Goal: Complete application form

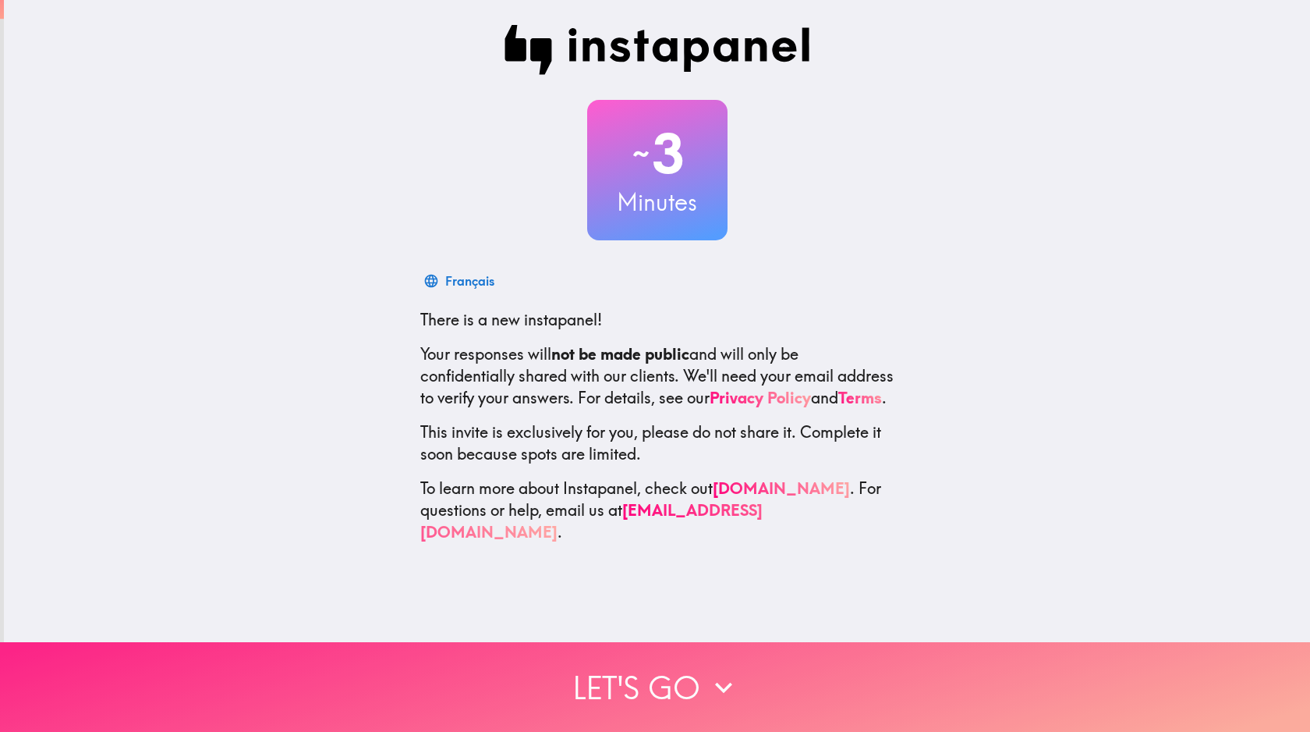
click at [655, 686] on button "Let's go" at bounding box center [655, 687] width 1310 height 90
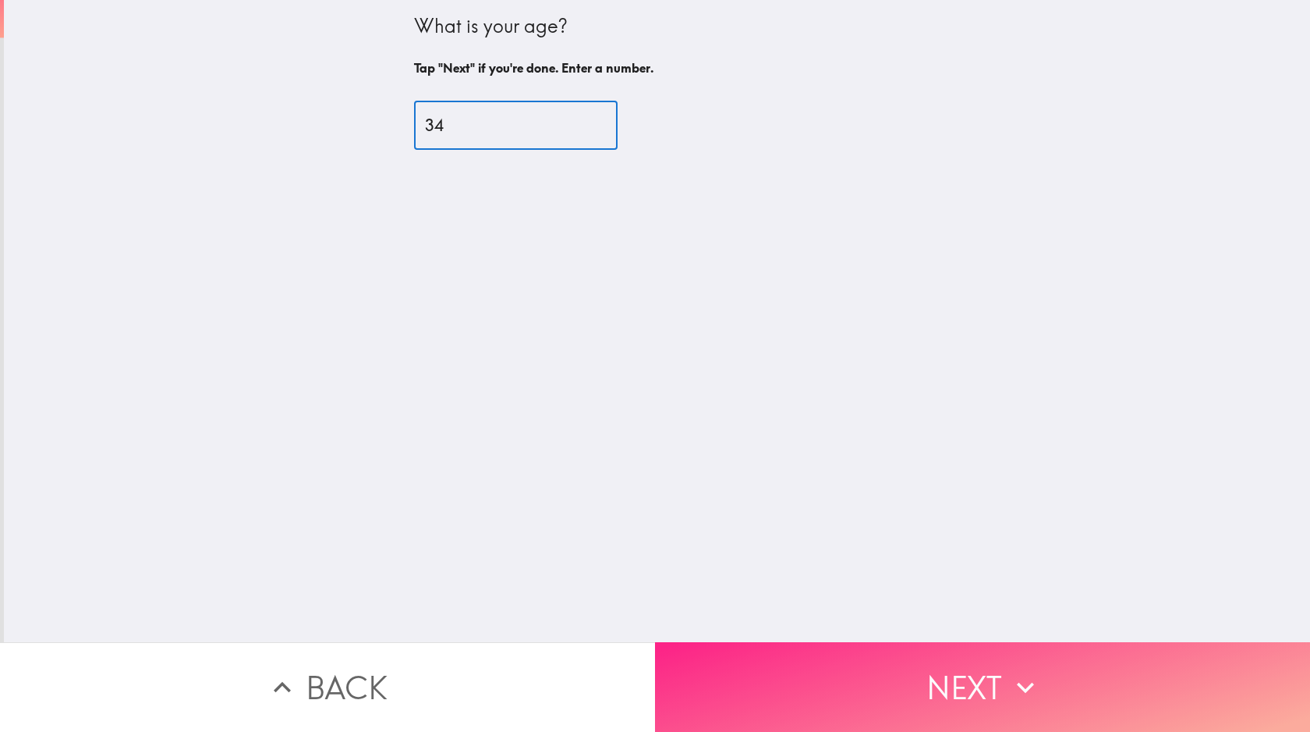
type input "34"
click at [983, 686] on button "Next" at bounding box center [982, 687] width 655 height 90
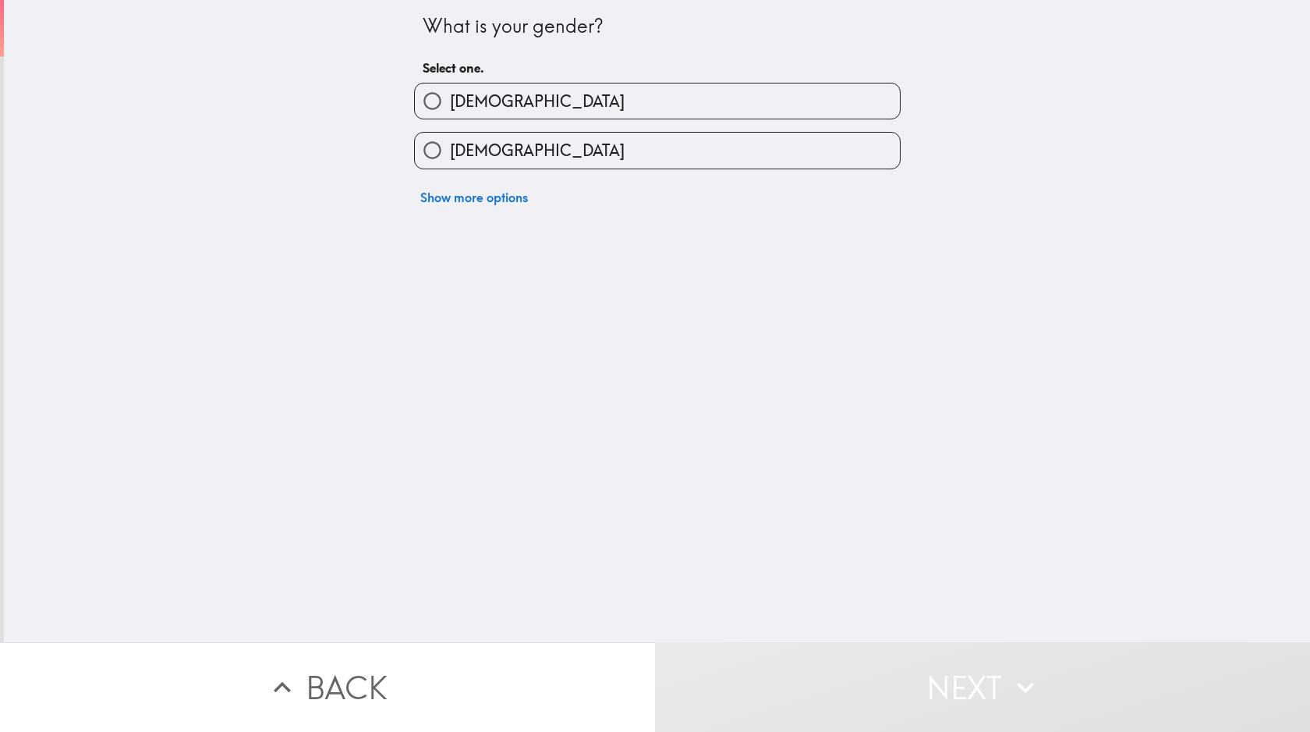
click at [657, 101] on label "[DEMOGRAPHIC_DATA]" at bounding box center [657, 100] width 485 height 35
click at [450, 101] on input "[DEMOGRAPHIC_DATA]" at bounding box center [432, 100] width 35 height 35
radio input "true"
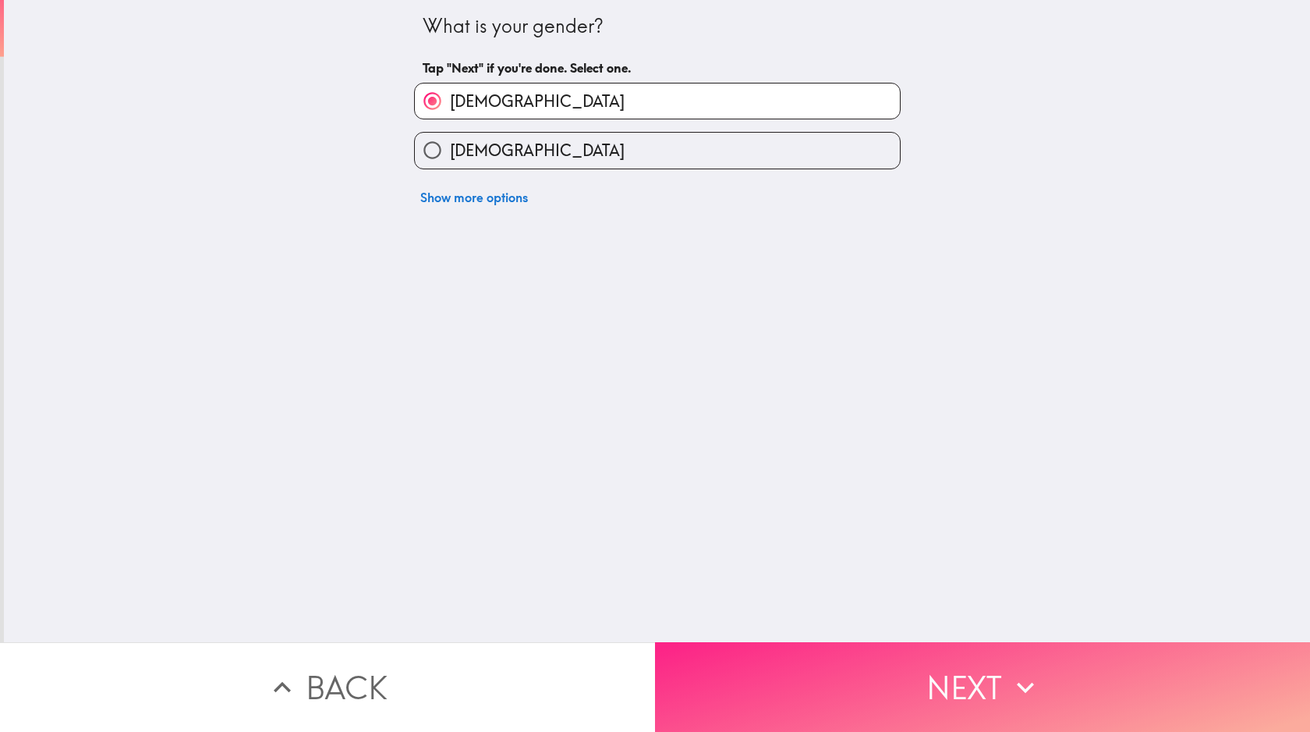
click at [983, 686] on button "Next" at bounding box center [982, 687] width 655 height 90
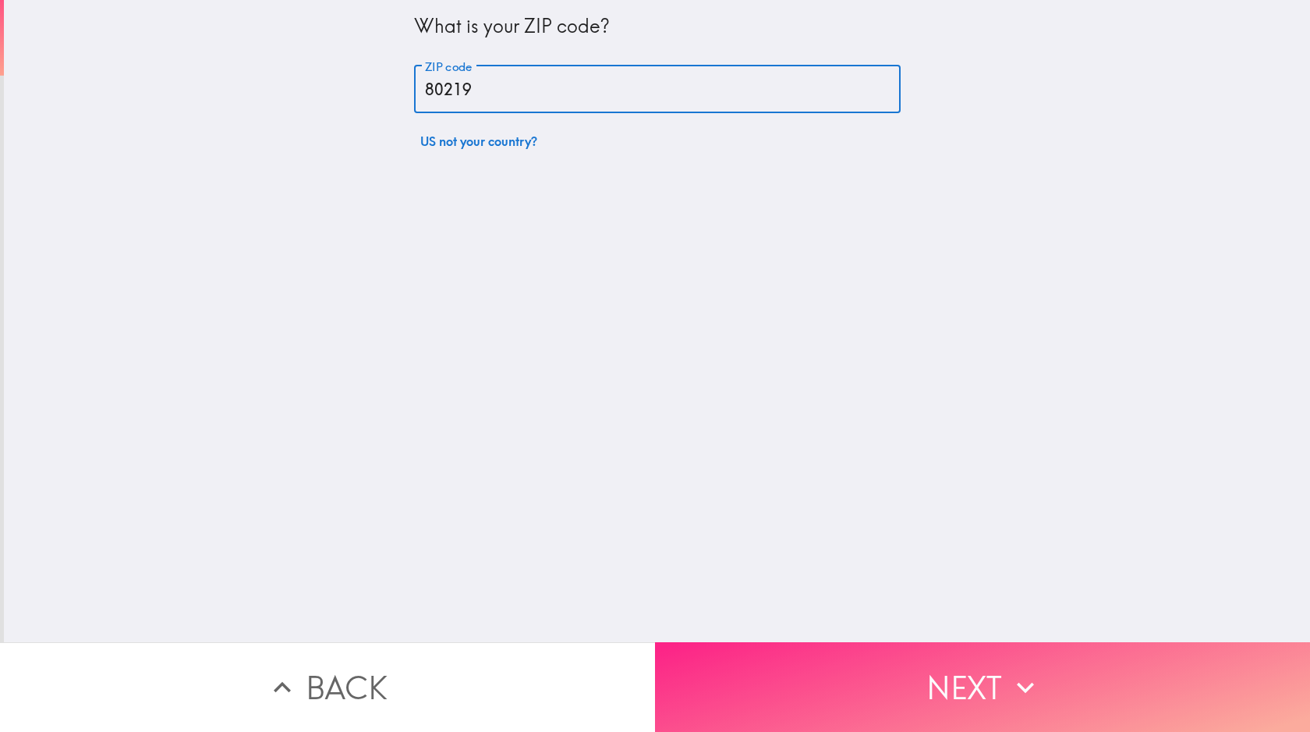
type input "80219"
click at [983, 686] on button "Next" at bounding box center [982, 687] width 655 height 90
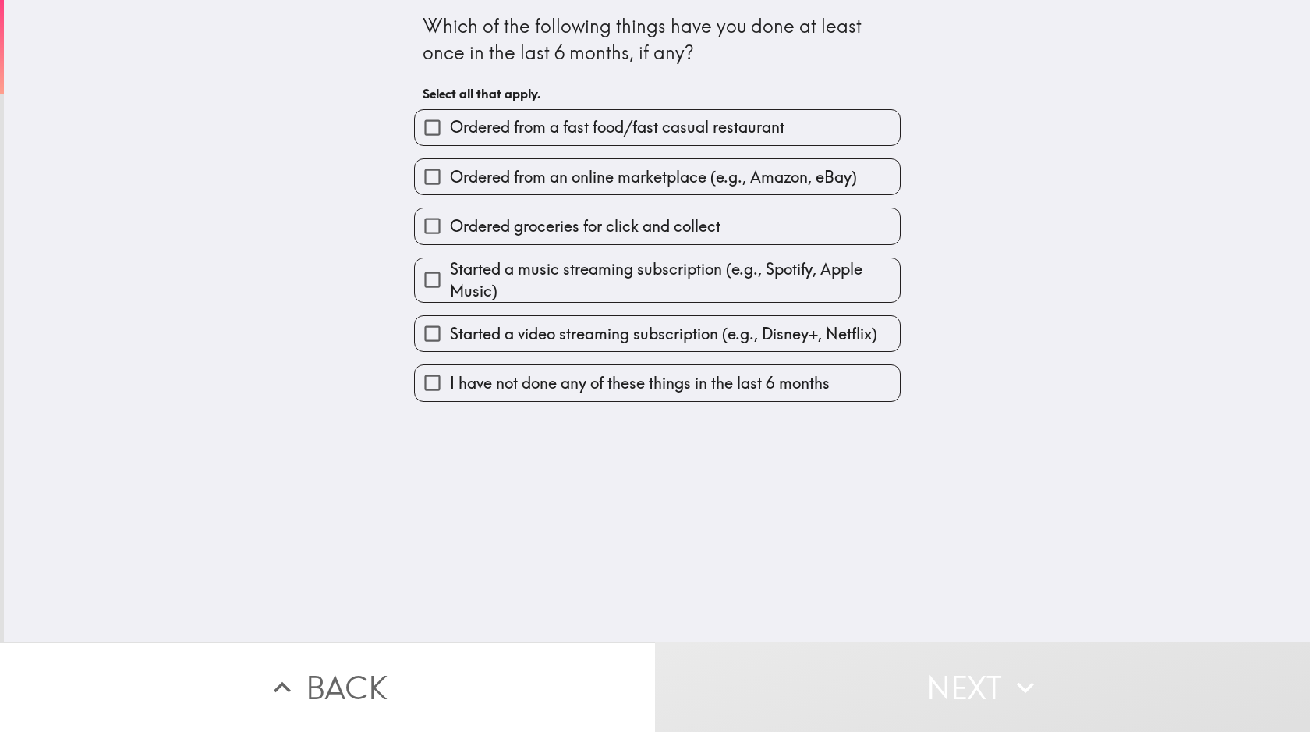
click at [657, 127] on span "Ordered from a fast food/fast casual restaurant" at bounding box center [617, 127] width 335 height 22
click at [450, 127] on input "Ordered from a fast food/fast casual restaurant" at bounding box center [432, 127] width 35 height 35
checkbox input "true"
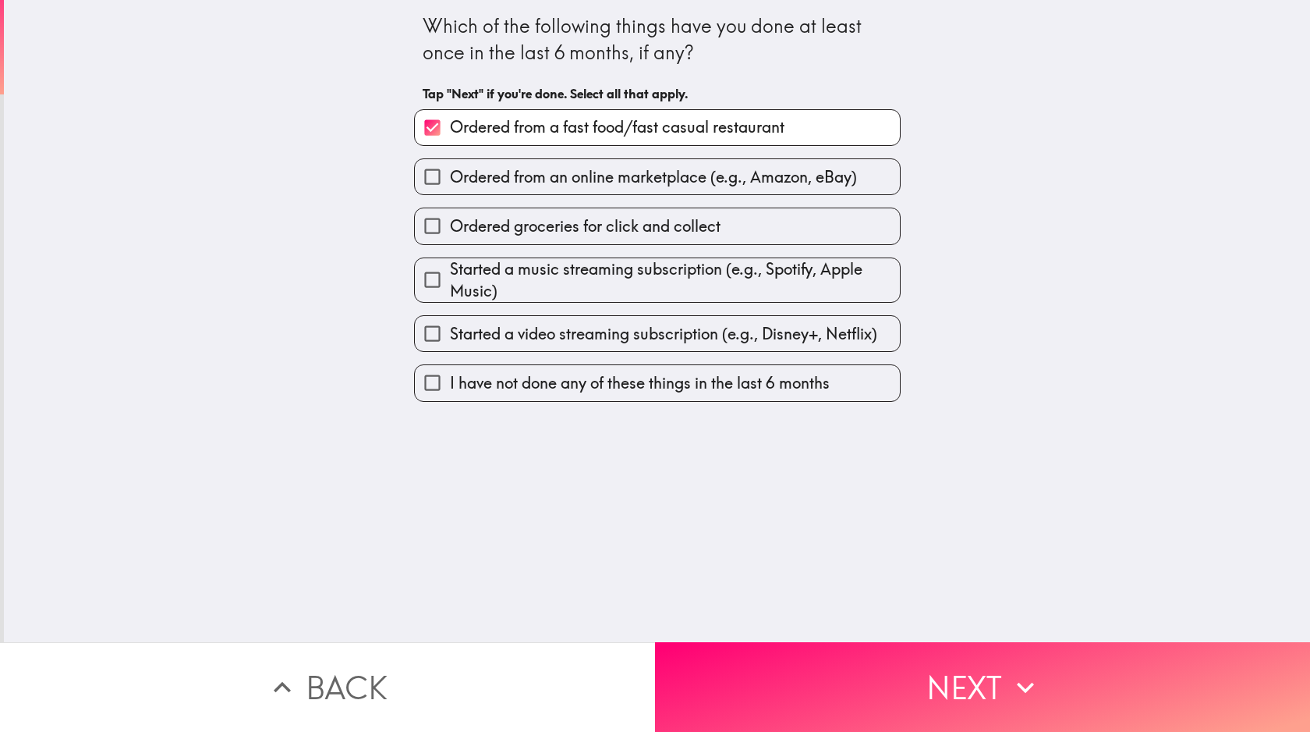
click at [657, 178] on span "Ordered from an online marketplace (e.g., Amazon, eBay)" at bounding box center [653, 177] width 407 height 22
click at [450, 178] on input "Ordered from an online marketplace (e.g., Amazon, eBay)" at bounding box center [432, 176] width 35 height 35
checkbox input "true"
click at [657, 337] on span "Started a video streaming subscription (e.g., Disney+, Netflix)" at bounding box center [663, 334] width 427 height 22
click at [450, 337] on input "Started a video streaming subscription (e.g., Disney+, Netflix)" at bounding box center [432, 333] width 35 height 35
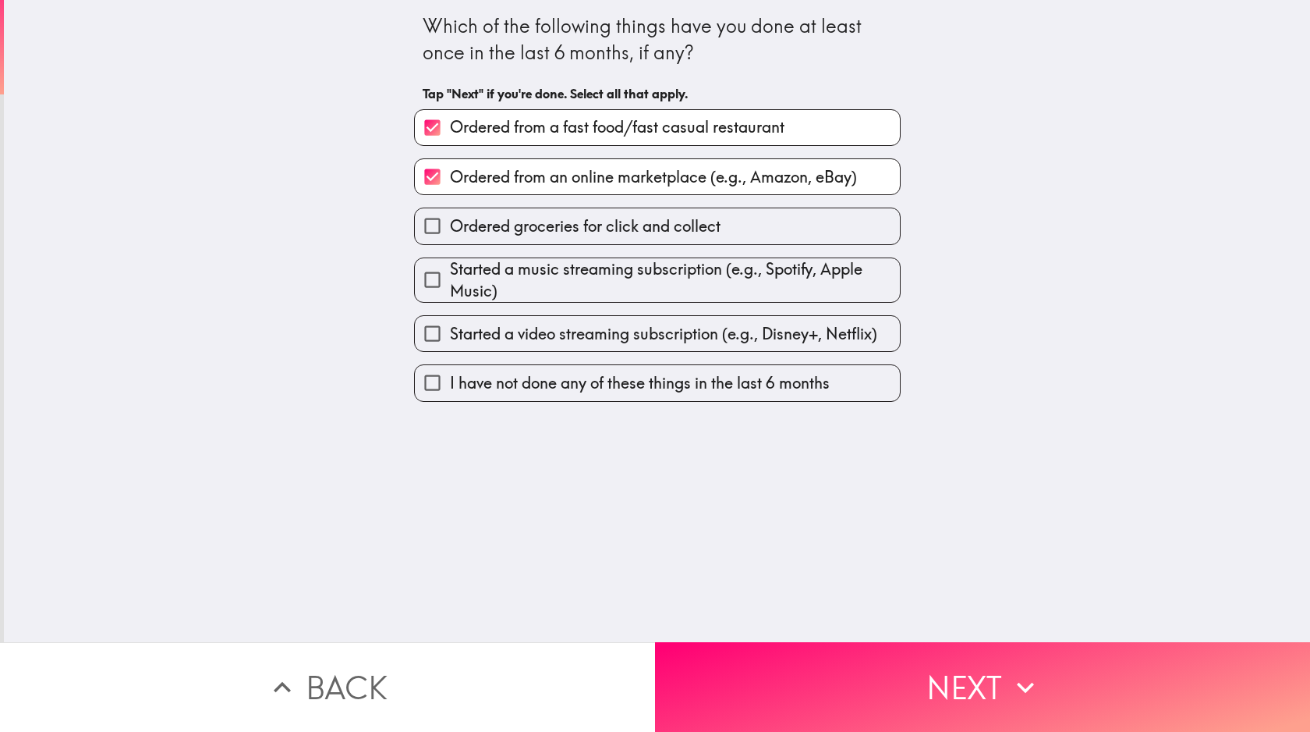
checkbox input "true"
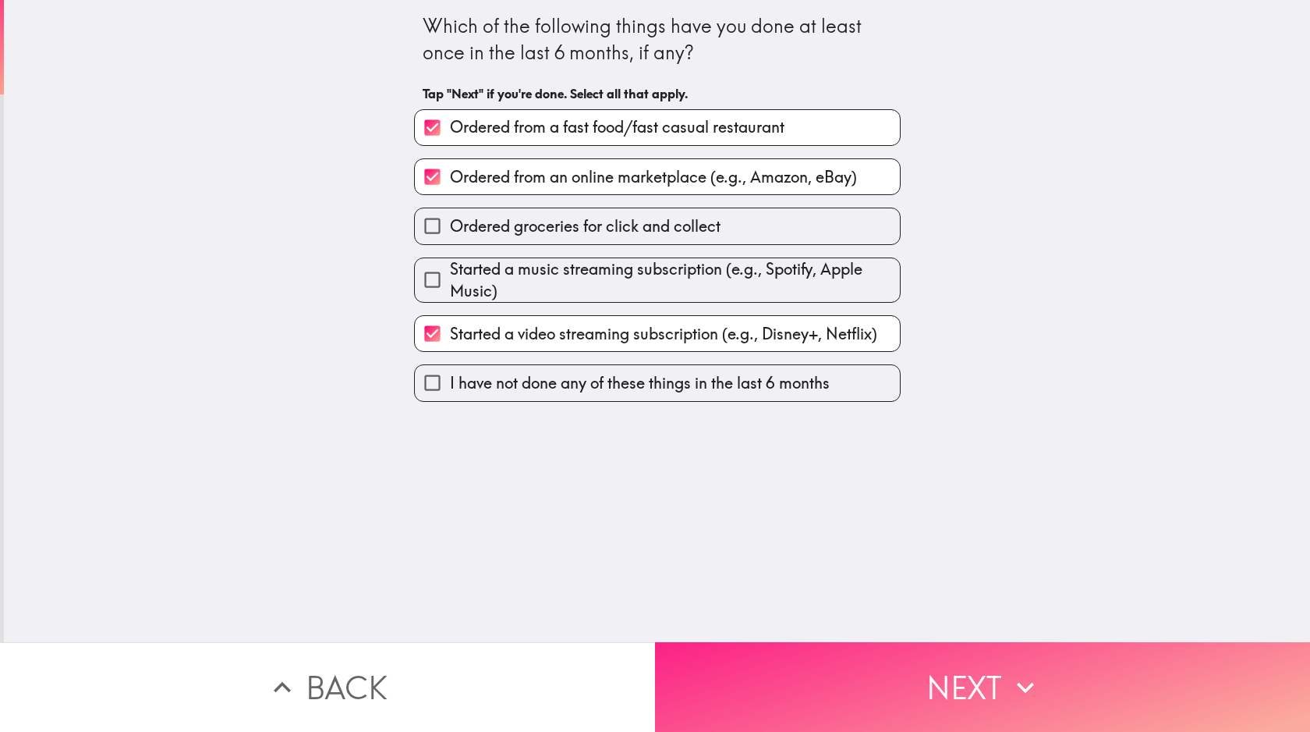
click at [983, 686] on button "Next" at bounding box center [982, 687] width 655 height 90
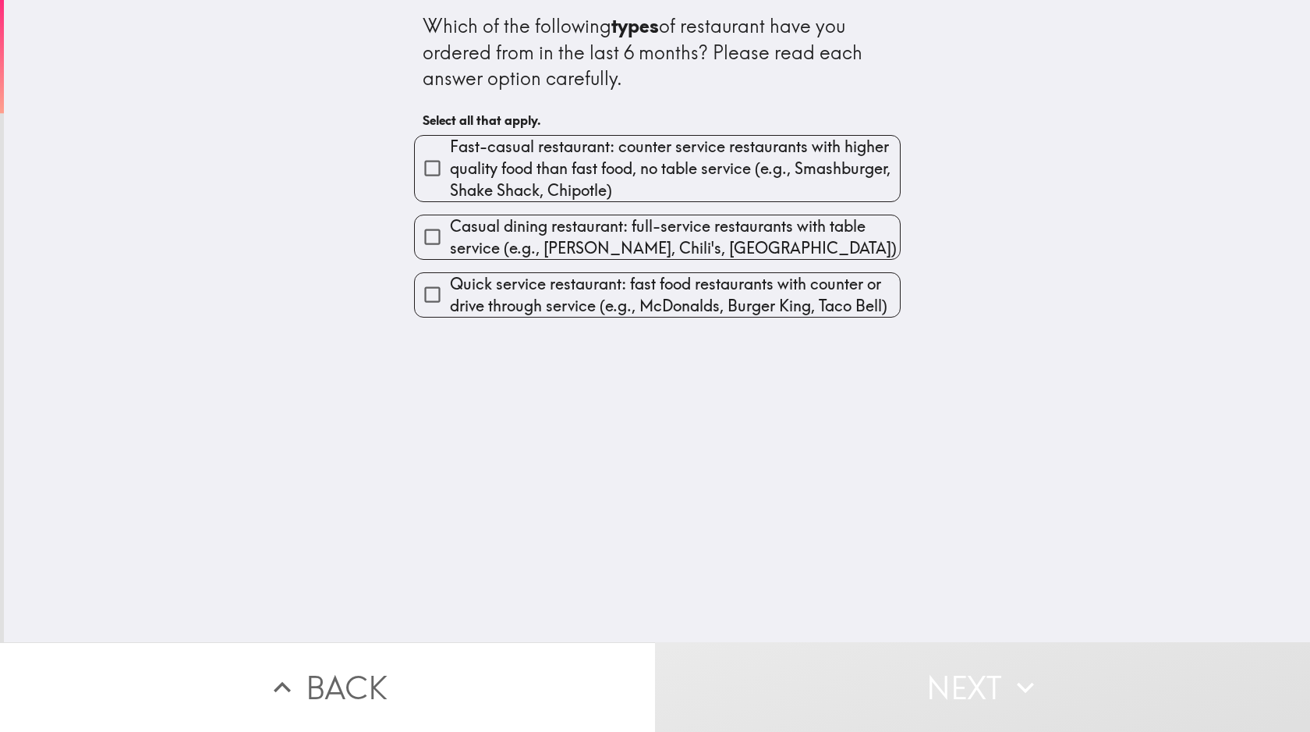
click at [657, 296] on span "Quick service restaurant: fast food restaurants with counter or drive through s…" at bounding box center [675, 295] width 450 height 44
click at [450, 296] on input "Quick service restaurant: fast food restaurants with counter or drive through s…" at bounding box center [432, 294] width 35 height 35
checkbox input "true"
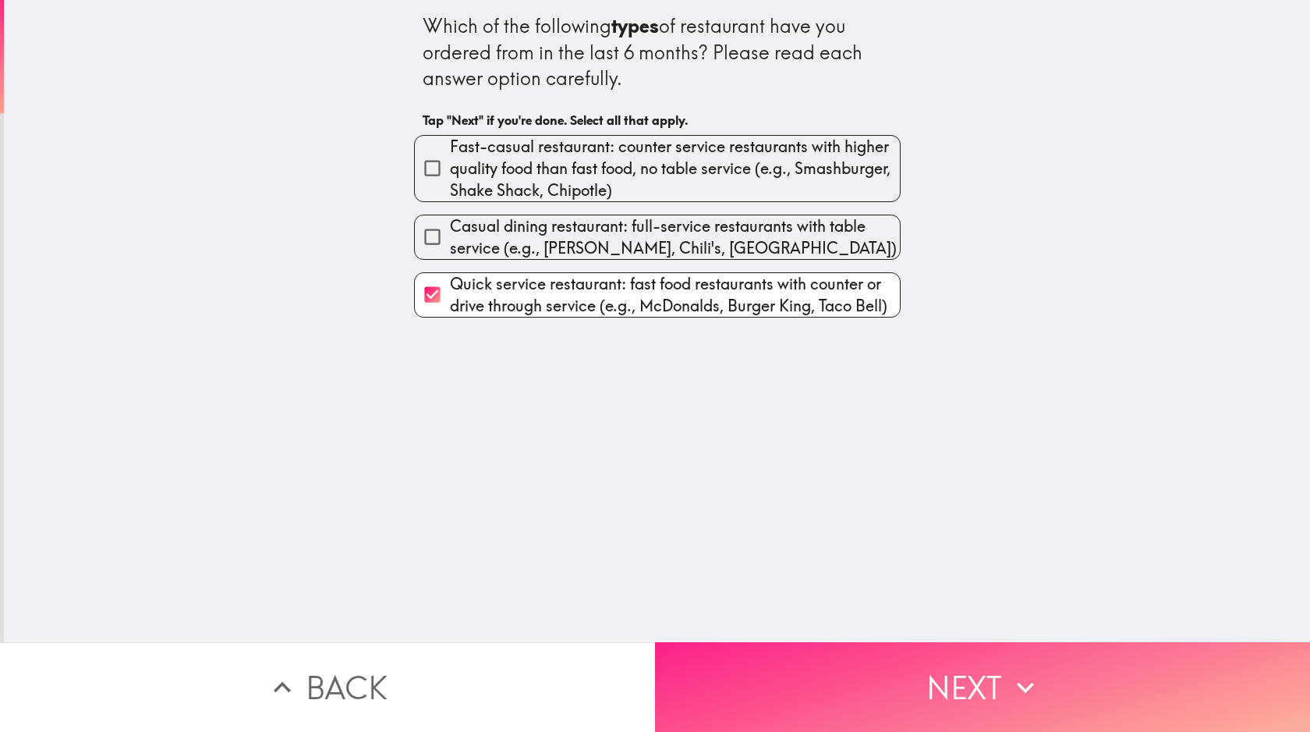
click at [983, 686] on button "Next" at bounding box center [982, 687] width 655 height 90
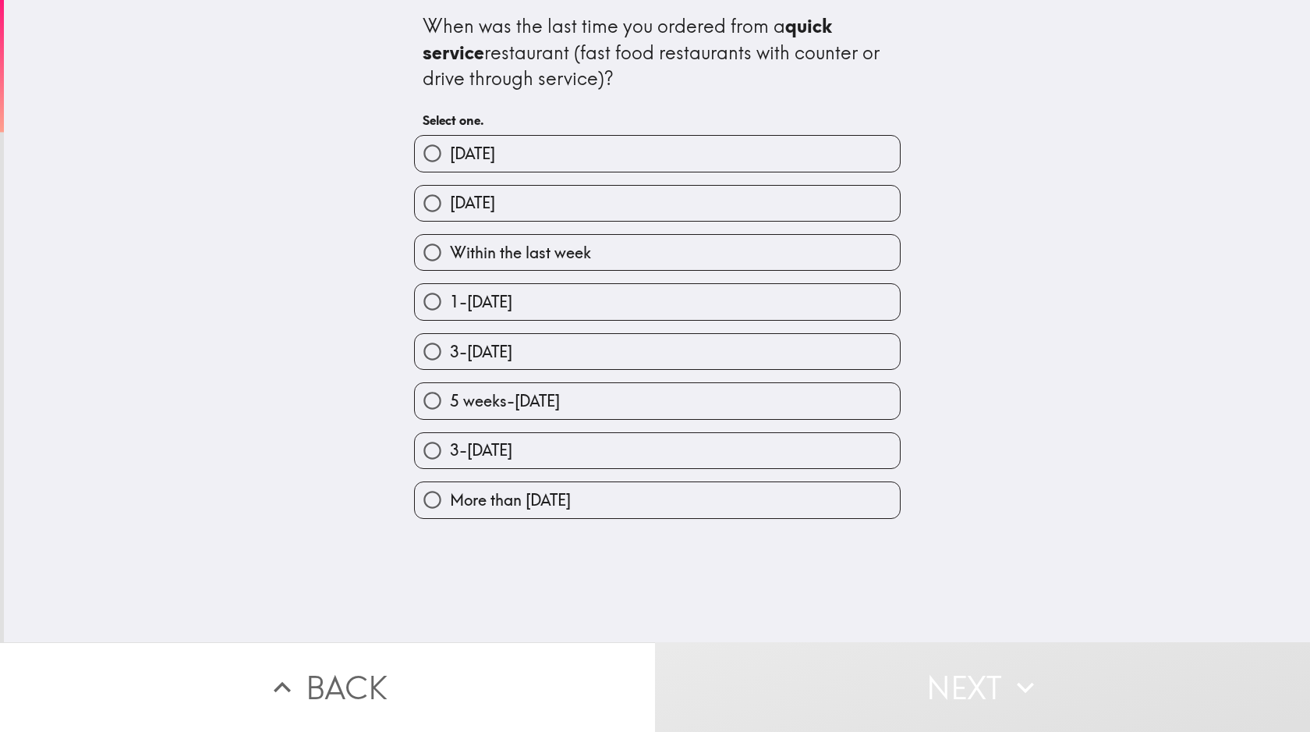
click at [657, 254] on label "Within the last week" at bounding box center [657, 252] width 485 height 35
click at [450, 254] on input "Within the last week" at bounding box center [432, 252] width 35 height 35
radio input "true"
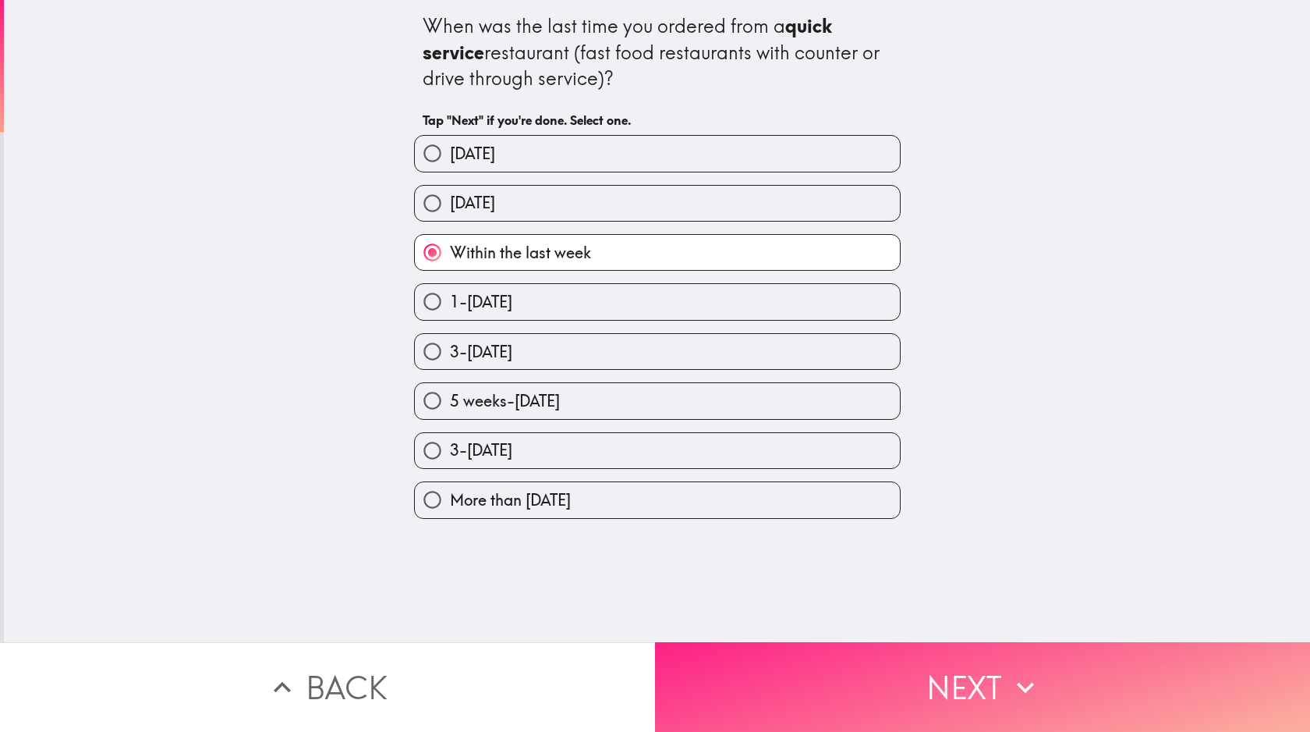
click at [983, 686] on button "Next" at bounding box center [982, 687] width 655 height 90
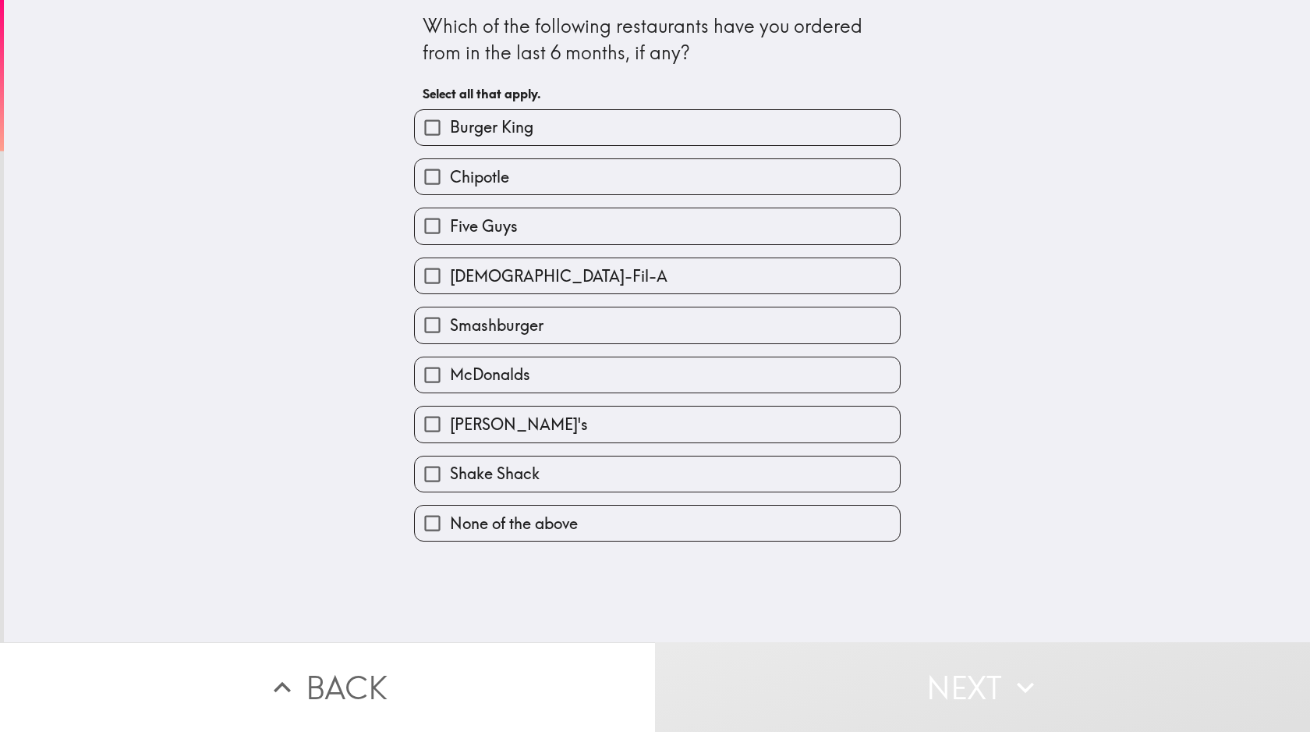
click at [657, 378] on label "McDonalds" at bounding box center [657, 374] width 485 height 35
click at [450, 378] on input "McDonalds" at bounding box center [432, 374] width 35 height 35
checkbox input "true"
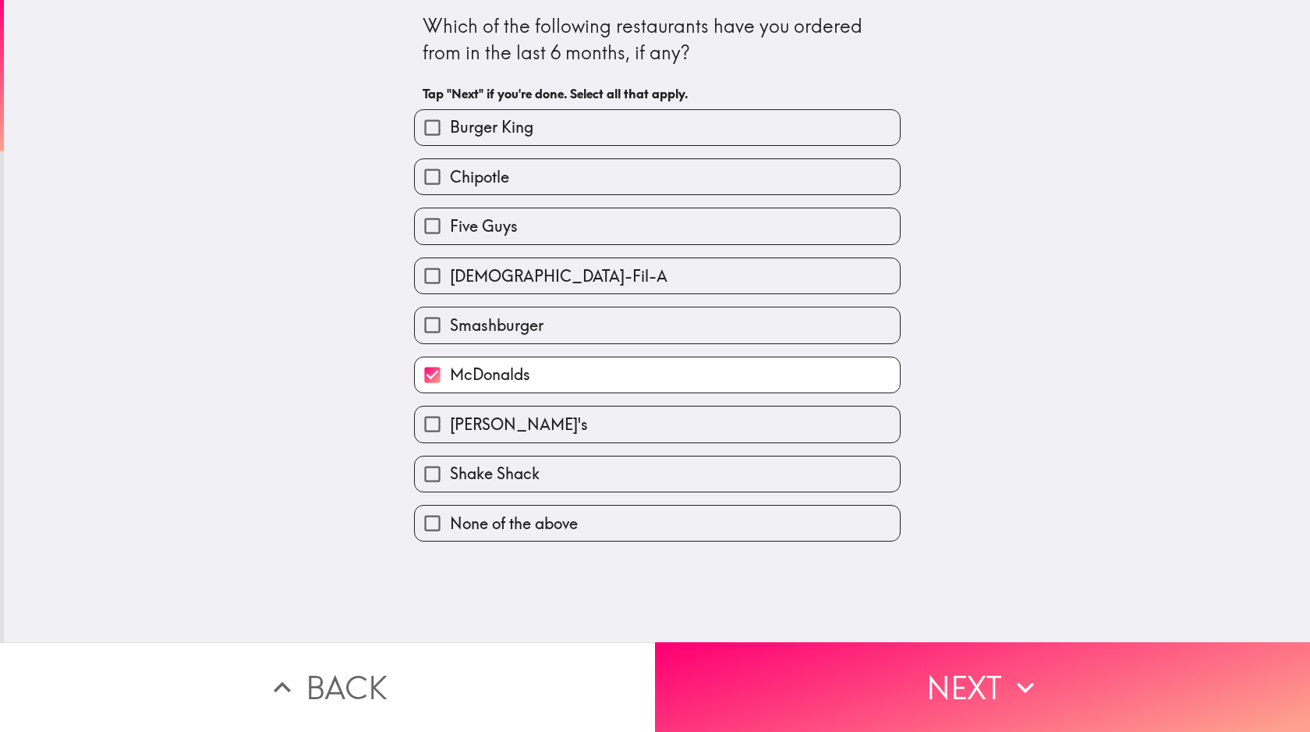
click at [657, 127] on label "Burger King" at bounding box center [657, 127] width 485 height 35
click at [450, 127] on input "Burger King" at bounding box center [432, 127] width 35 height 35
checkbox input "true"
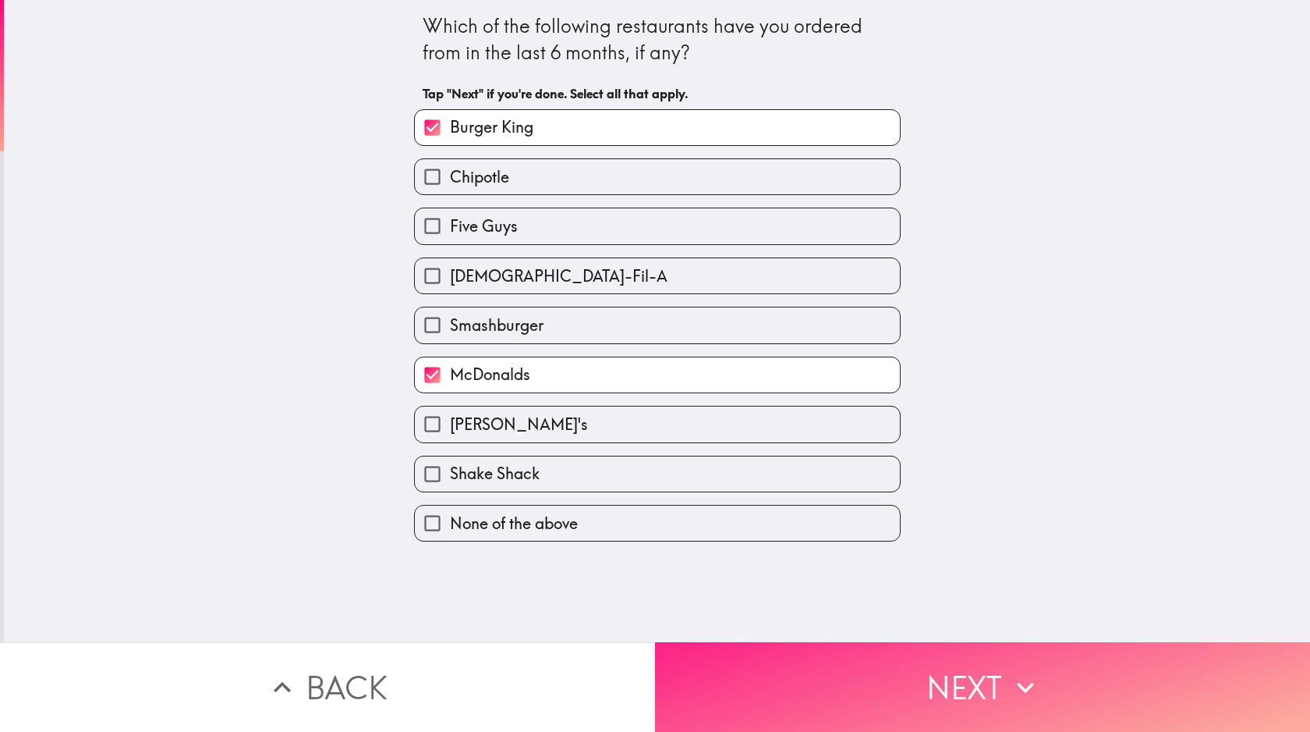
click at [983, 686] on button "Next" at bounding box center [982, 687] width 655 height 90
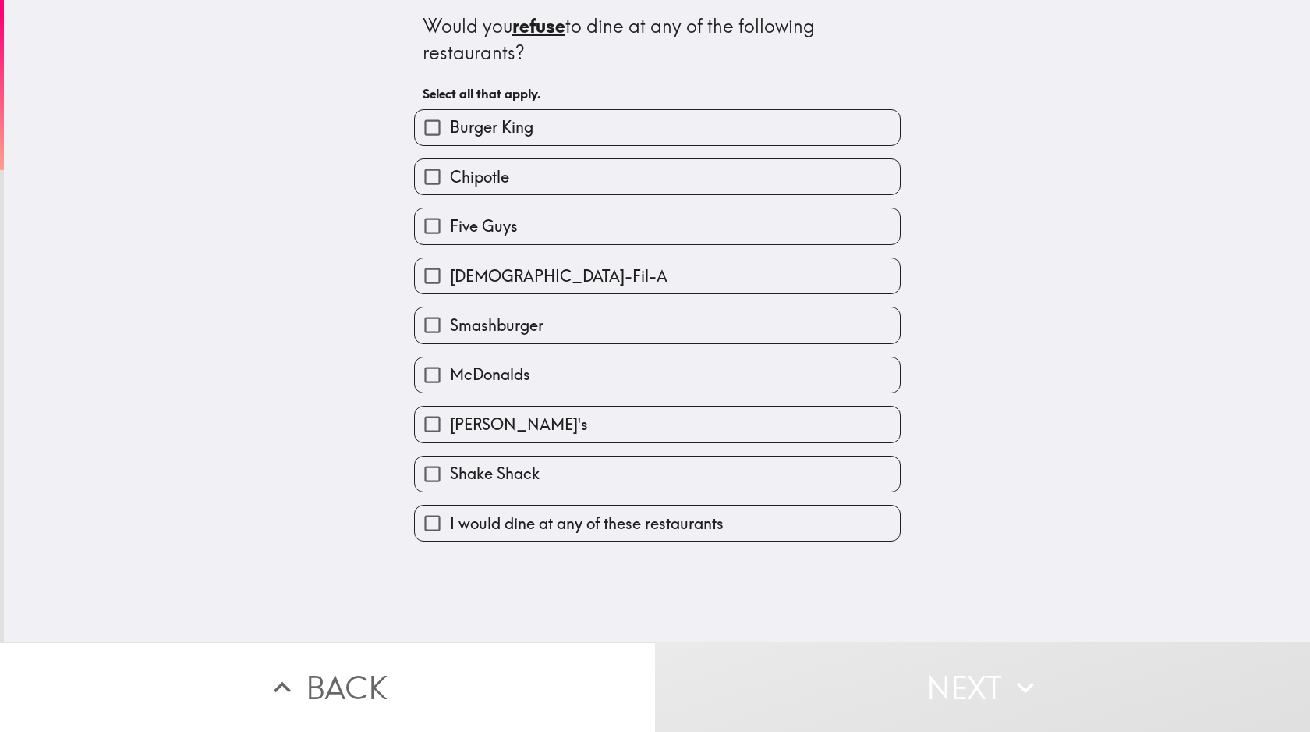
click at [657, 530] on span "I would dine at any of these restaurants" at bounding box center [587, 523] width 274 height 22
click at [450, 530] on input "I would dine at any of these restaurants" at bounding box center [432, 522] width 35 height 35
checkbox input "true"
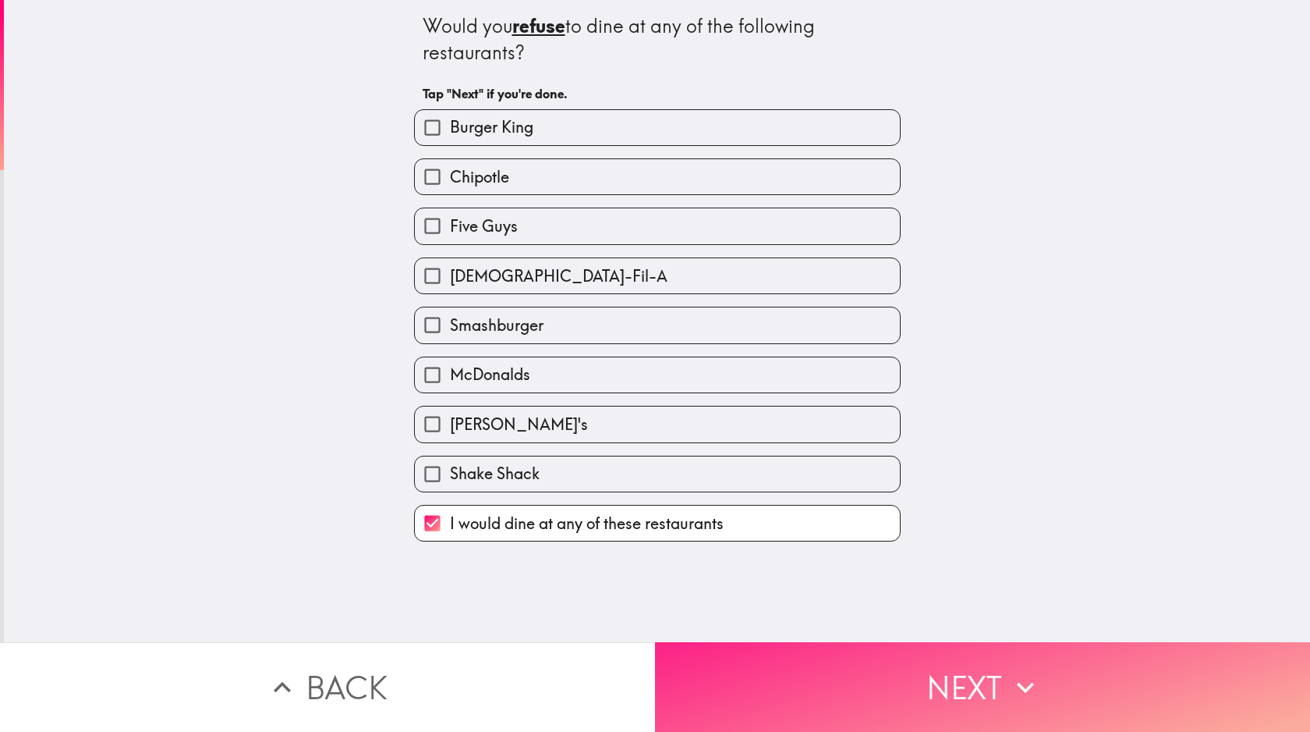
click at [983, 686] on button "Next" at bounding box center [982, 687] width 655 height 90
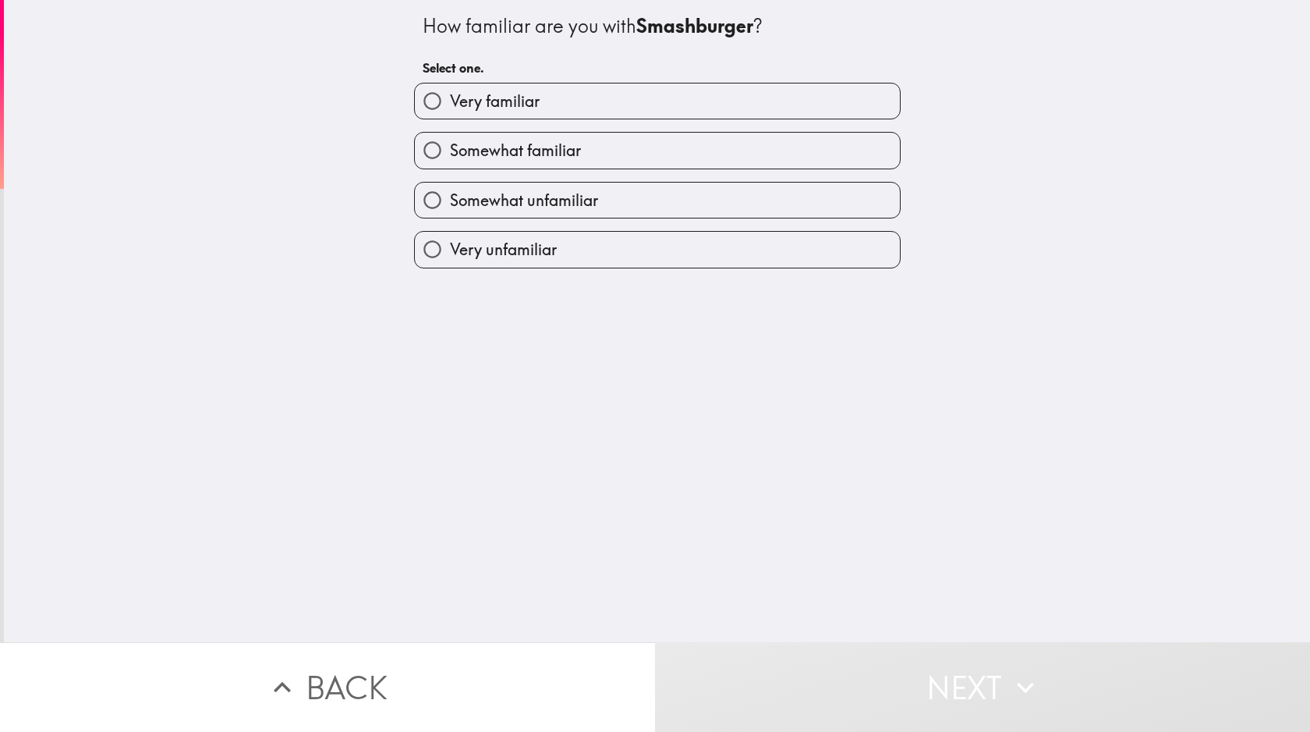
click at [657, 151] on label "Somewhat familiar" at bounding box center [657, 150] width 485 height 35
click at [450, 151] on input "Somewhat familiar" at bounding box center [432, 150] width 35 height 35
radio input "true"
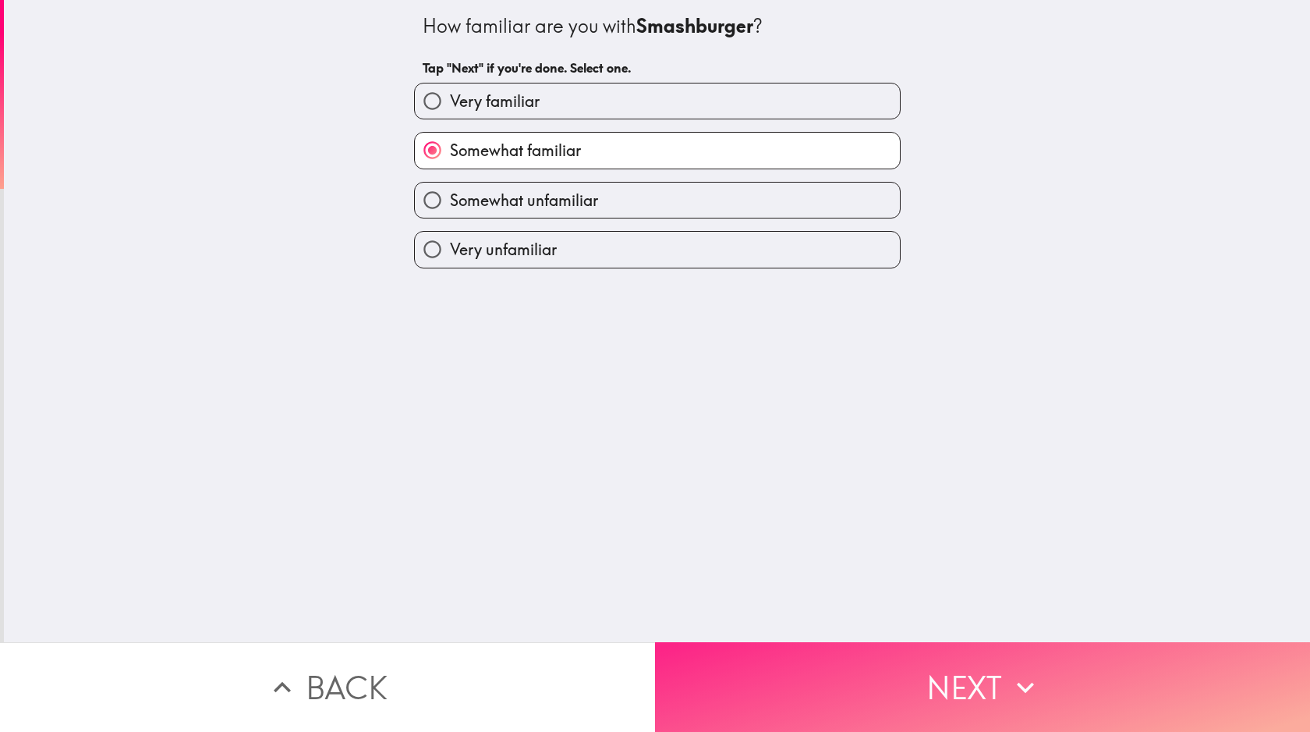
click at [983, 686] on button "Next" at bounding box center [982, 687] width 655 height 90
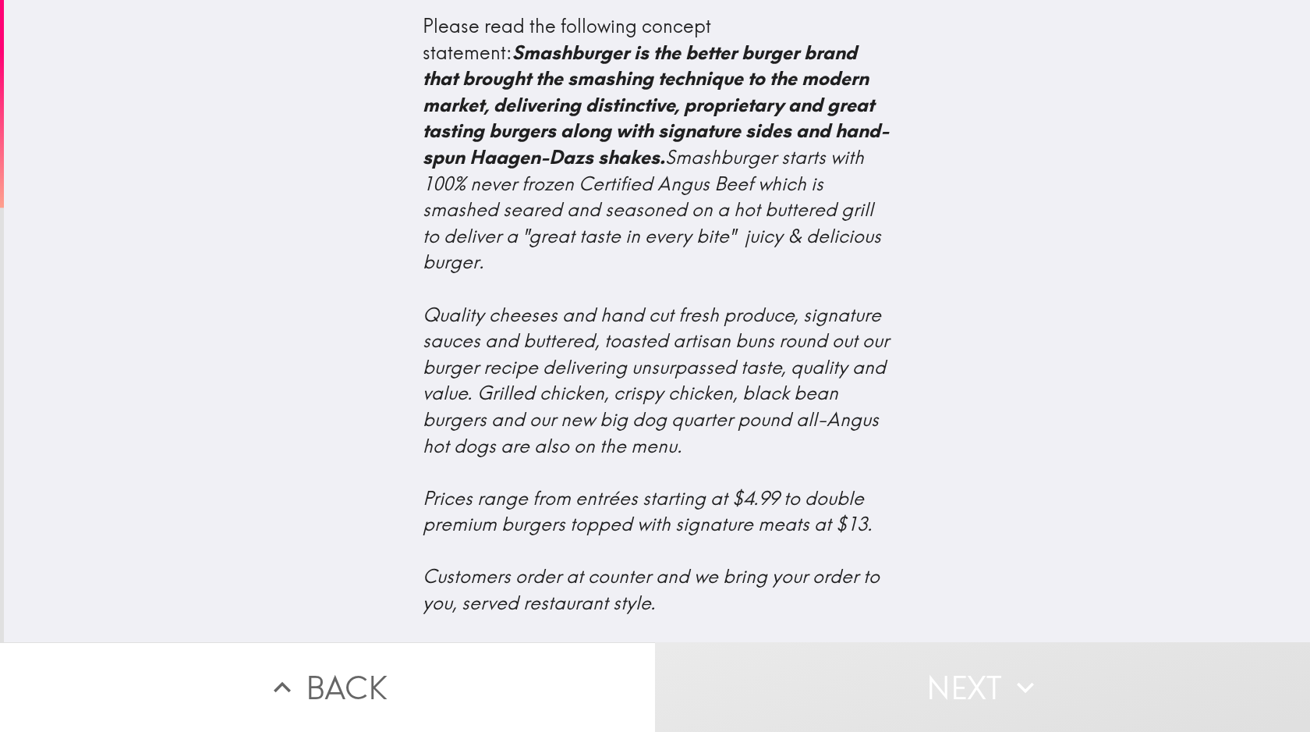
scroll to position [518, 0]
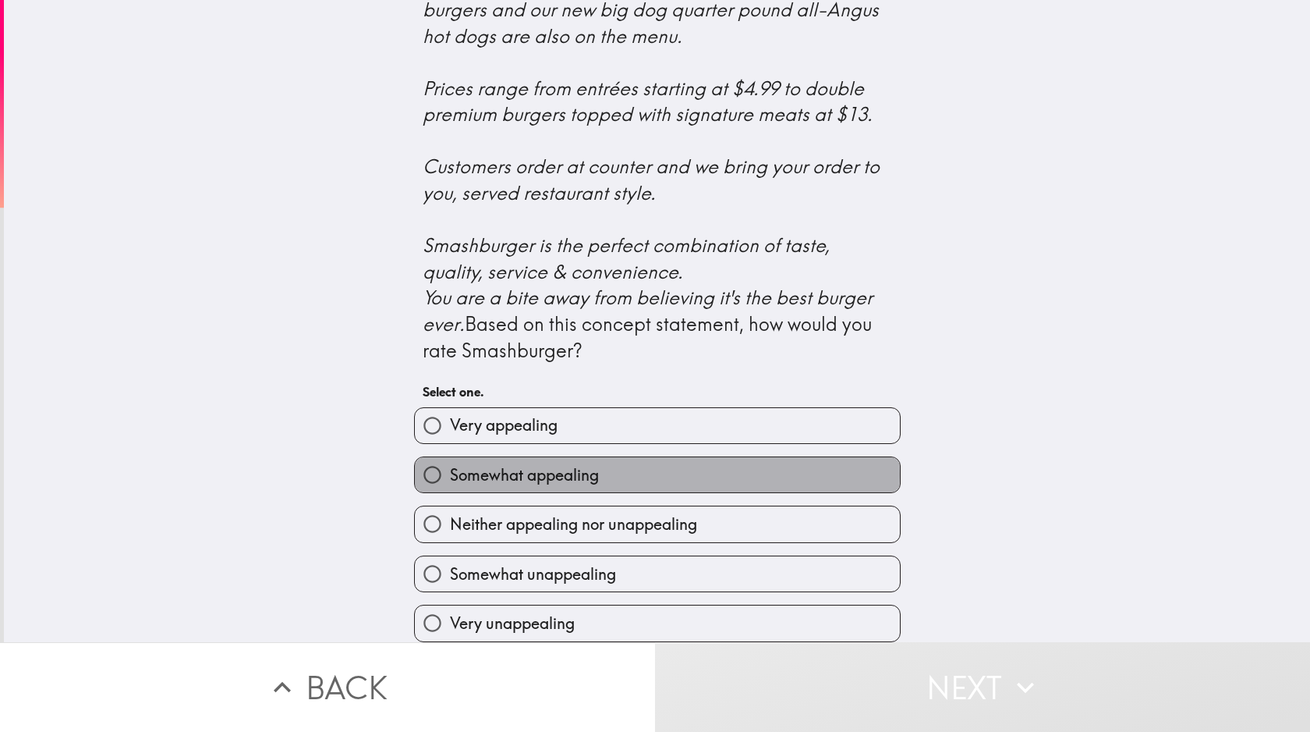
click at [657, 472] on label "Somewhat appealing" at bounding box center [657, 474] width 485 height 35
click at [450, 472] on input "Somewhat appealing" at bounding box center [432, 474] width 35 height 35
radio input "true"
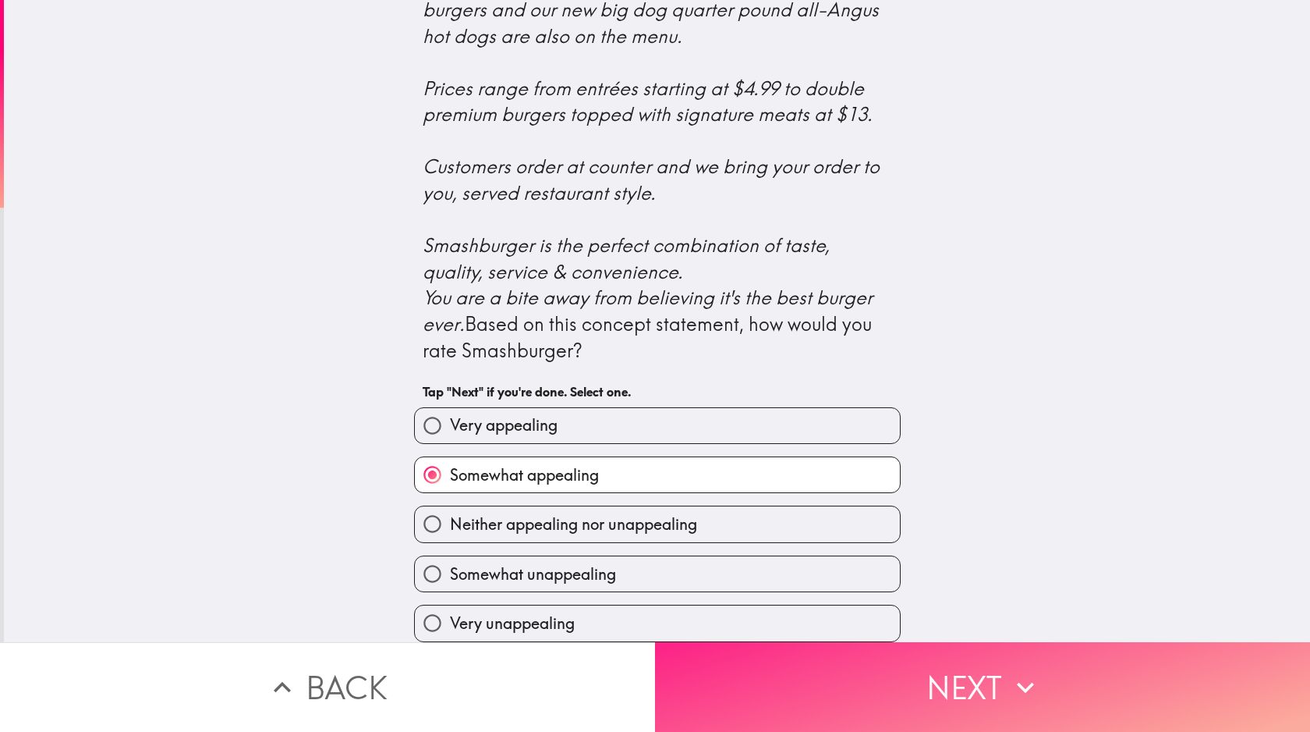
click at [983, 686] on button "Next" at bounding box center [982, 687] width 655 height 90
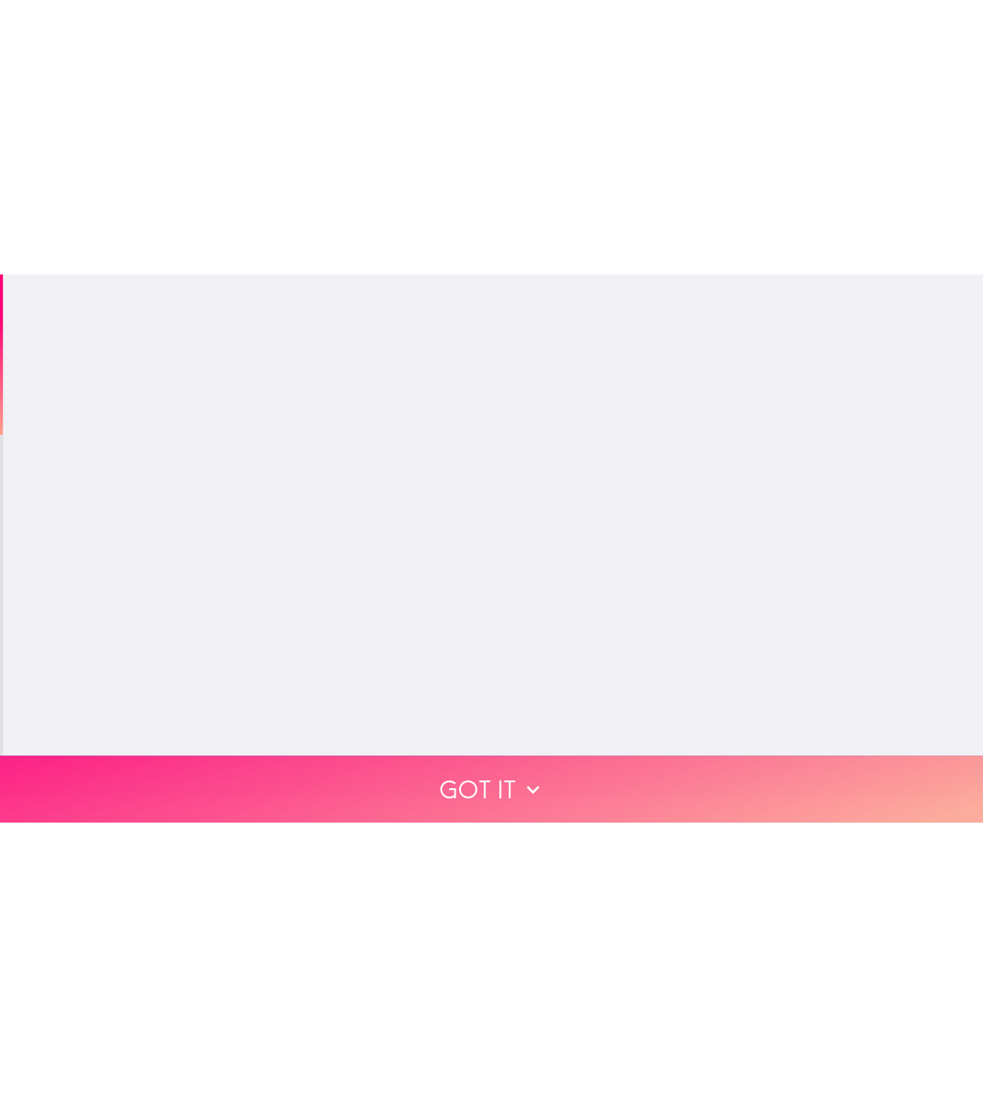
scroll to position [0, 0]
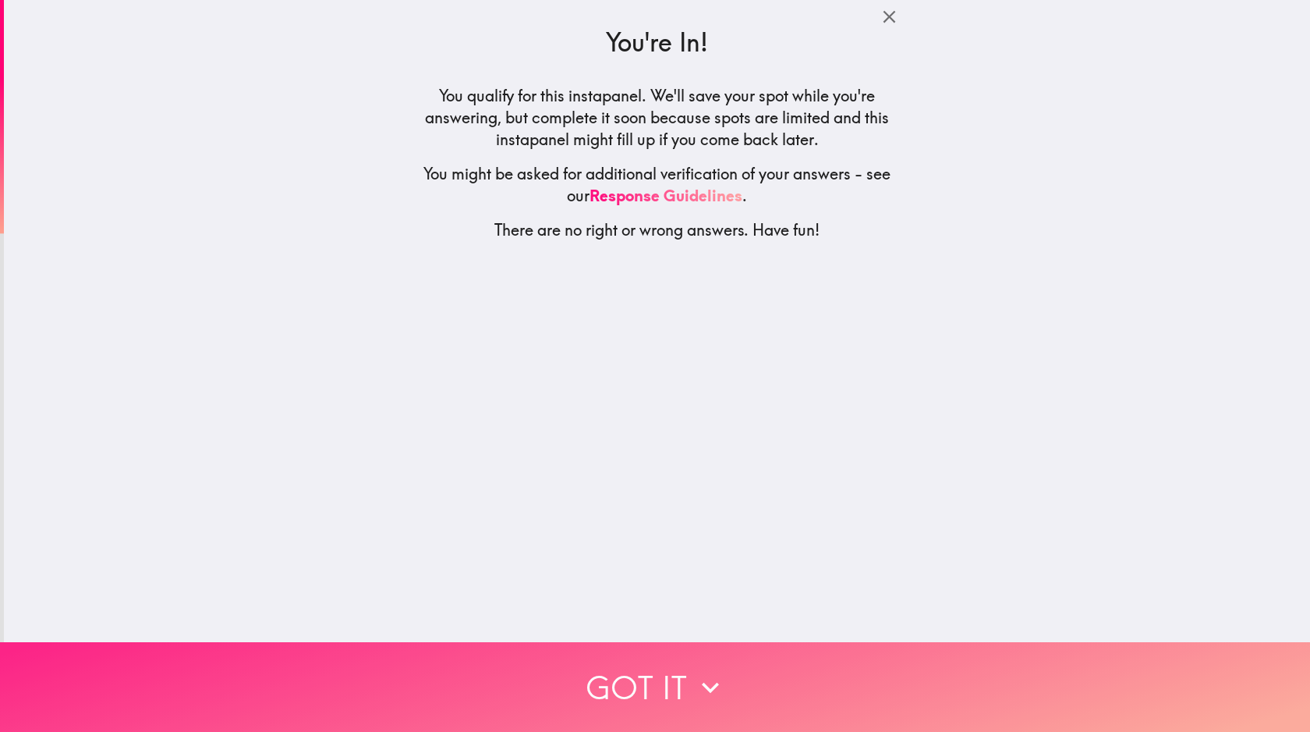
click at [655, 686] on button "Got it" at bounding box center [655, 687] width 1310 height 90
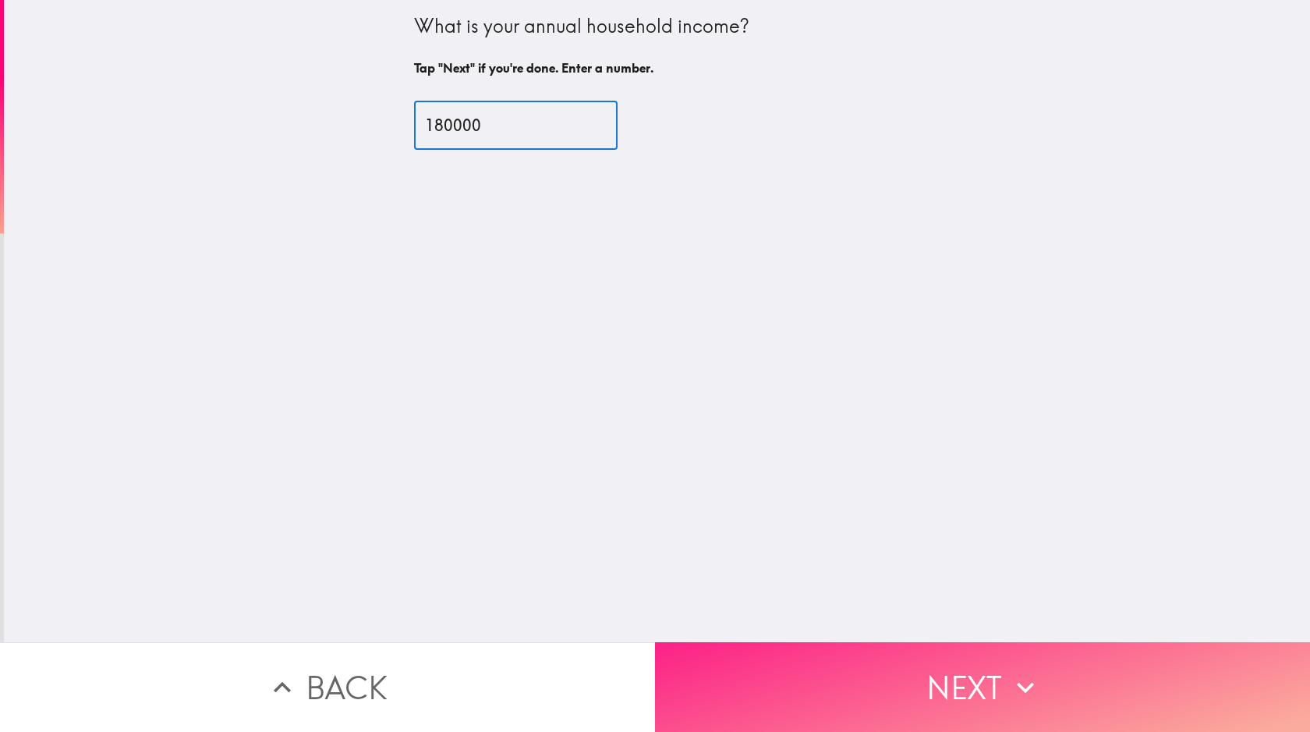
type input "180000"
click at [983, 686] on button "Next" at bounding box center [982, 687] width 655 height 90
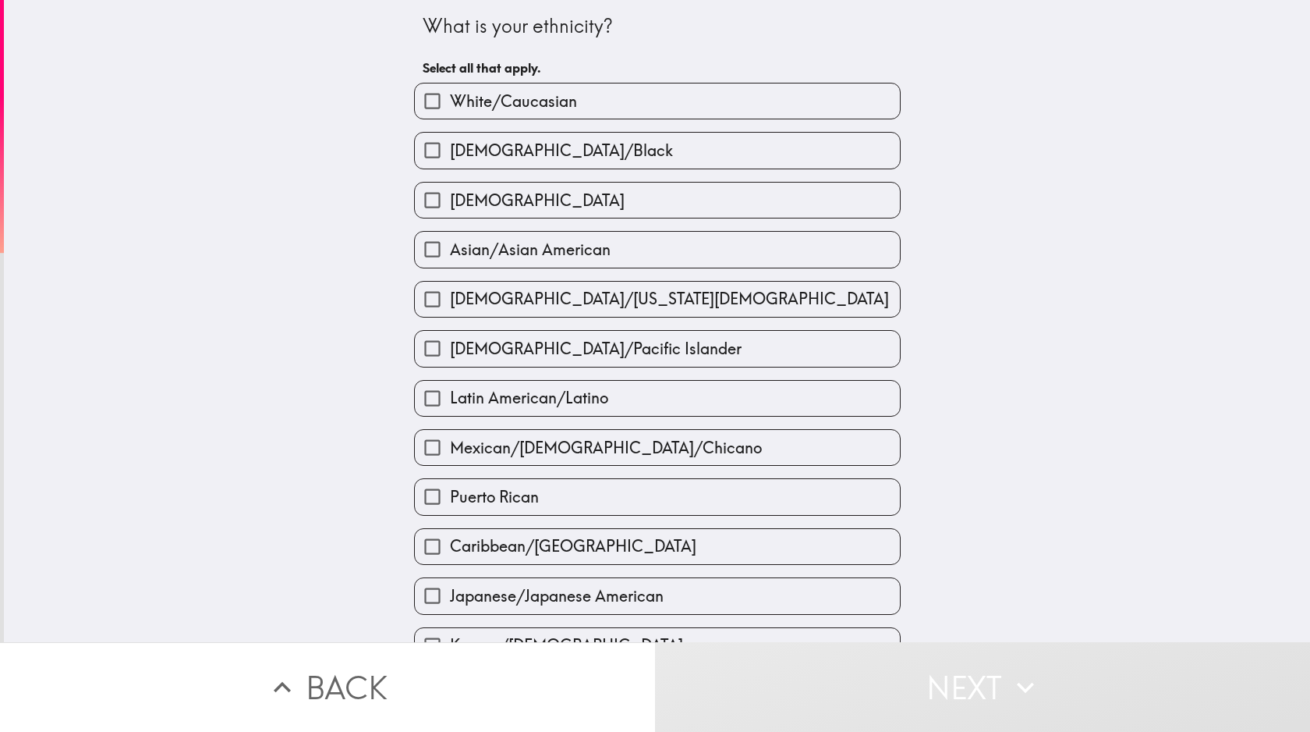
click at [657, 101] on label "White/Caucasian" at bounding box center [657, 100] width 485 height 35
click at [450, 101] on input "White/Caucasian" at bounding box center [432, 100] width 35 height 35
checkbox input "true"
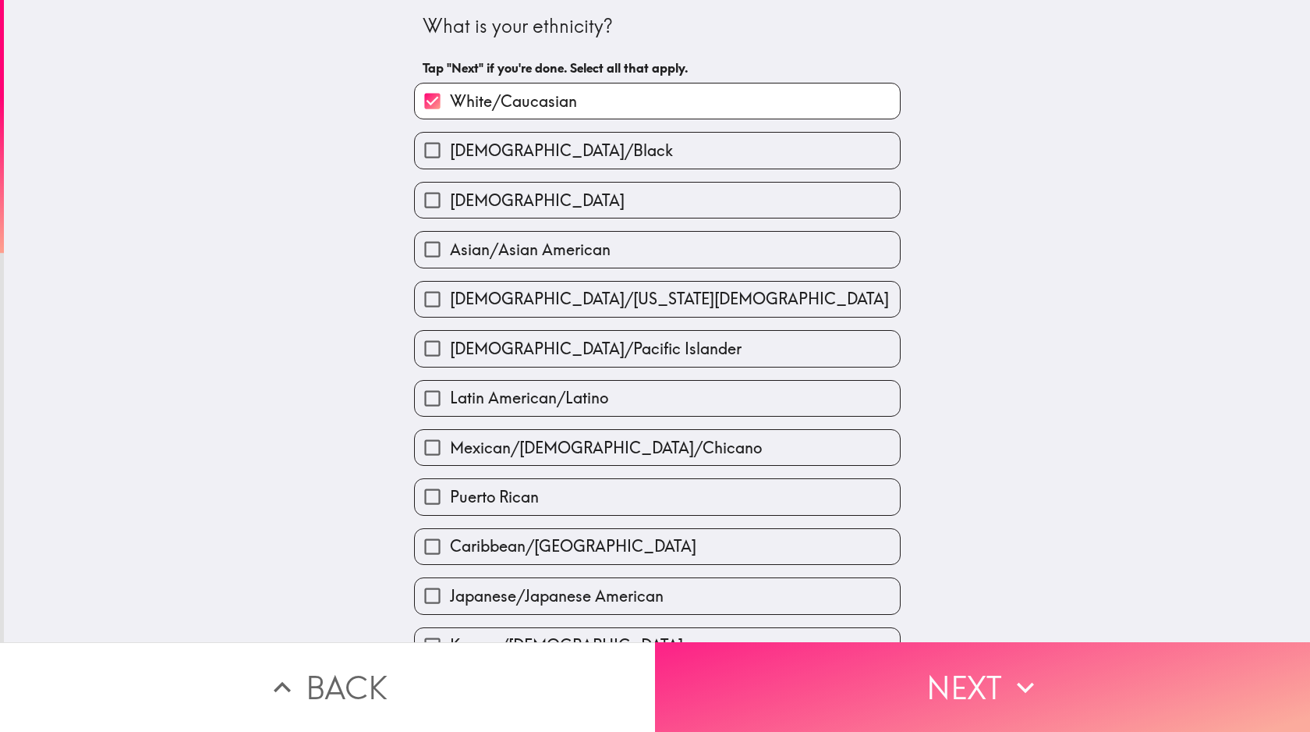
click at [983, 686] on button "Next" at bounding box center [982, 687] width 655 height 90
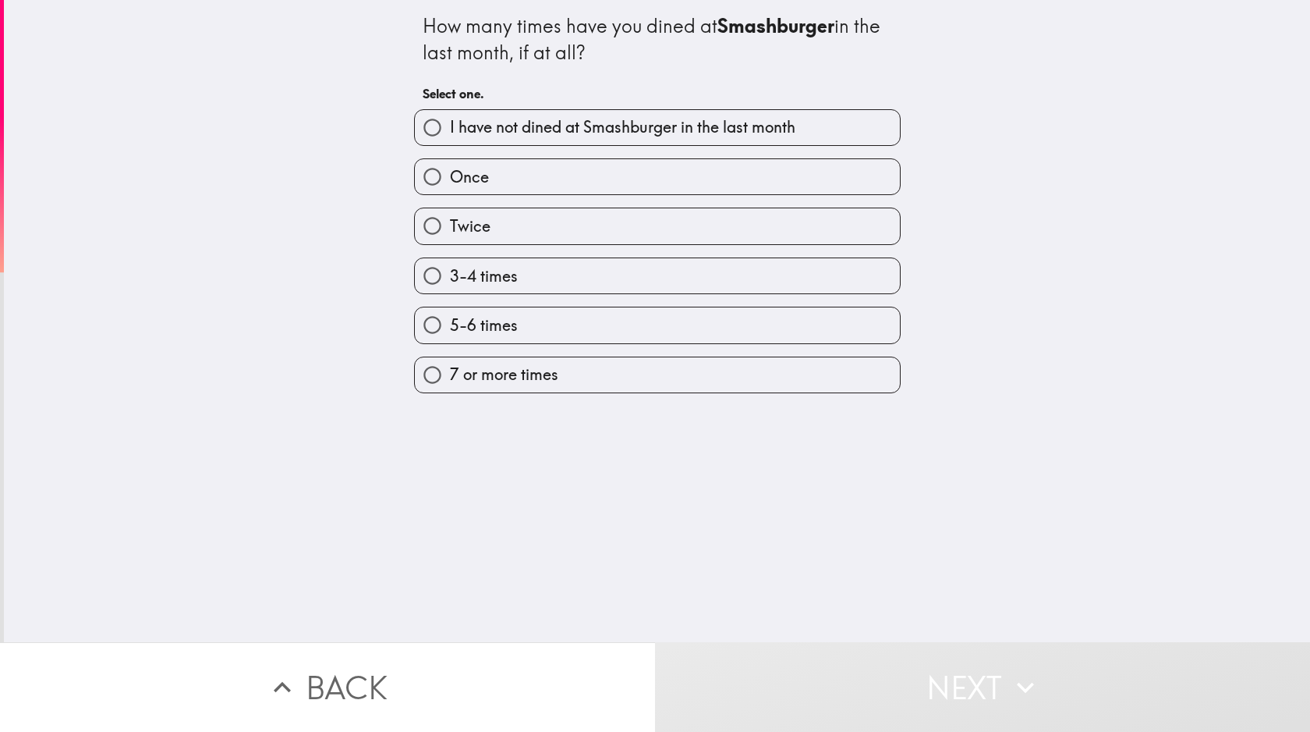
click at [657, 127] on span "I have not dined at Smashburger in the last month" at bounding box center [623, 127] width 346 height 22
click at [450, 127] on input "I have not dined at Smashburger in the last month" at bounding box center [432, 127] width 35 height 35
radio input "true"
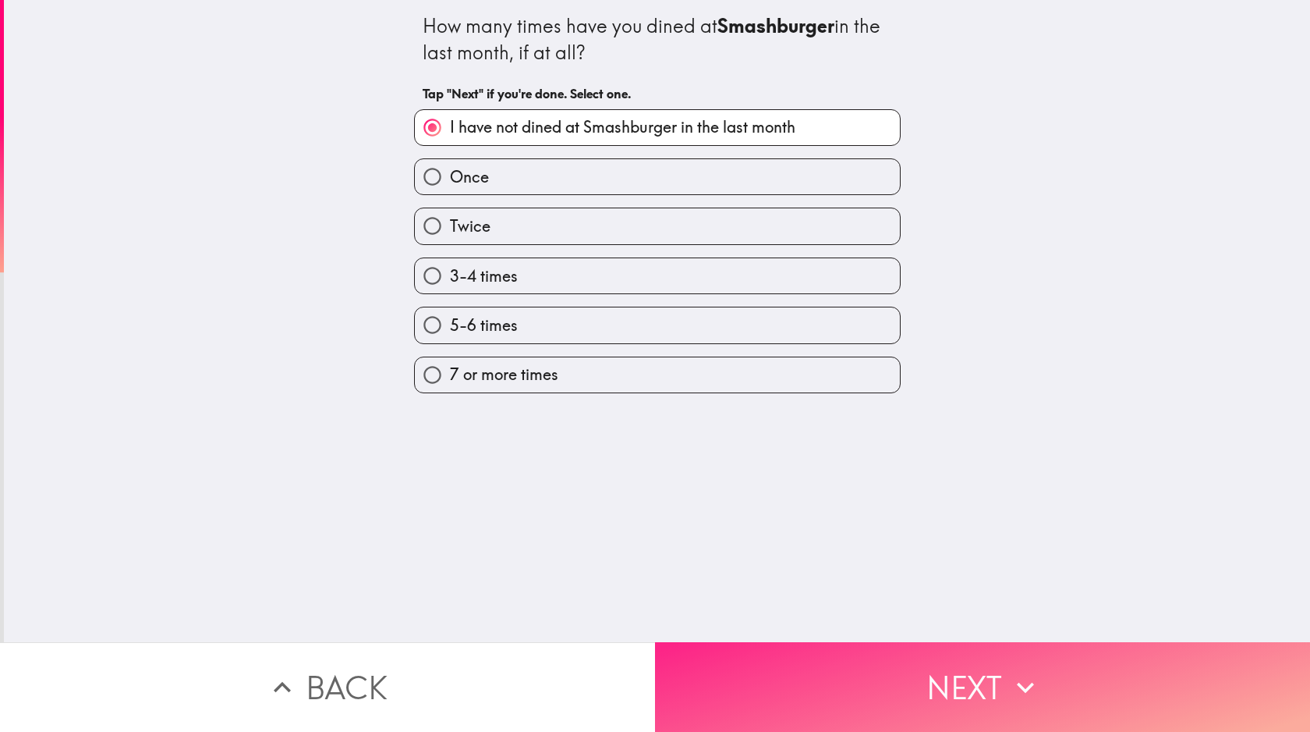
click at [983, 686] on button "Next" at bounding box center [982, 687] width 655 height 90
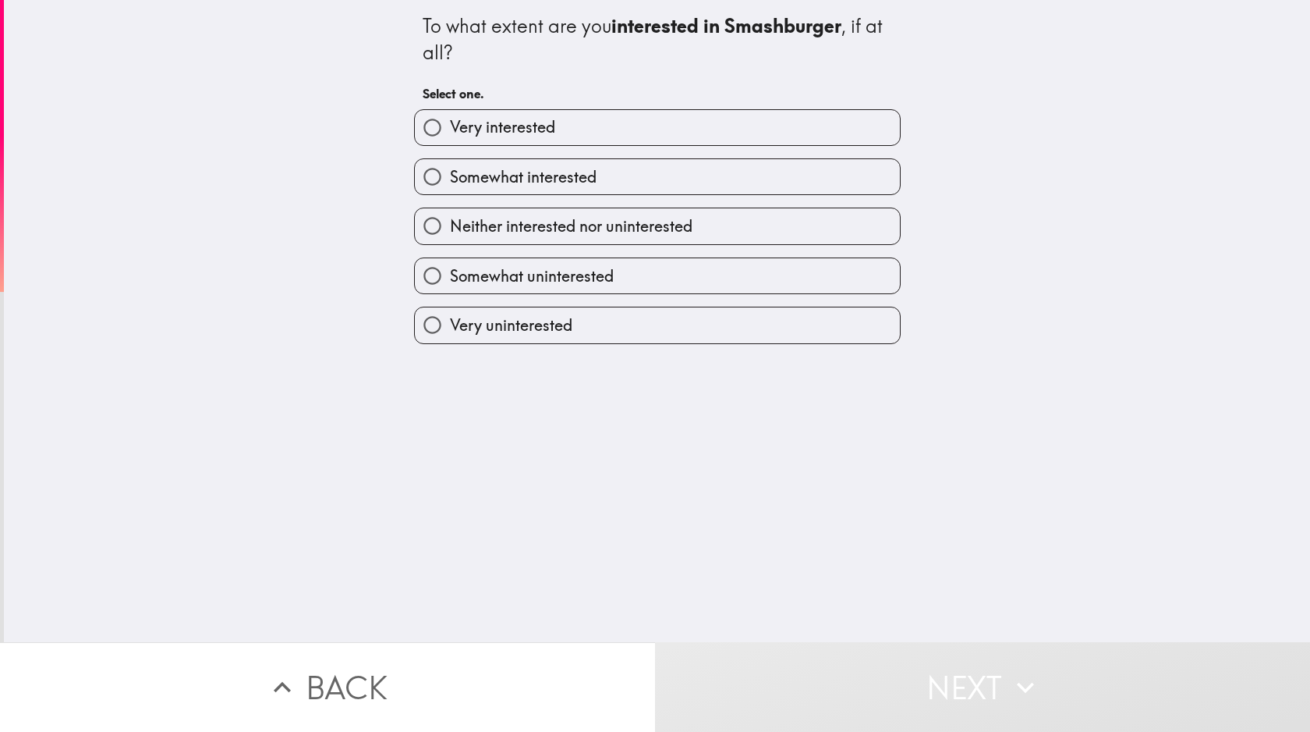
click at [657, 178] on label "Somewhat interested" at bounding box center [657, 176] width 485 height 35
click at [450, 178] on input "Somewhat interested" at bounding box center [432, 176] width 35 height 35
radio input "true"
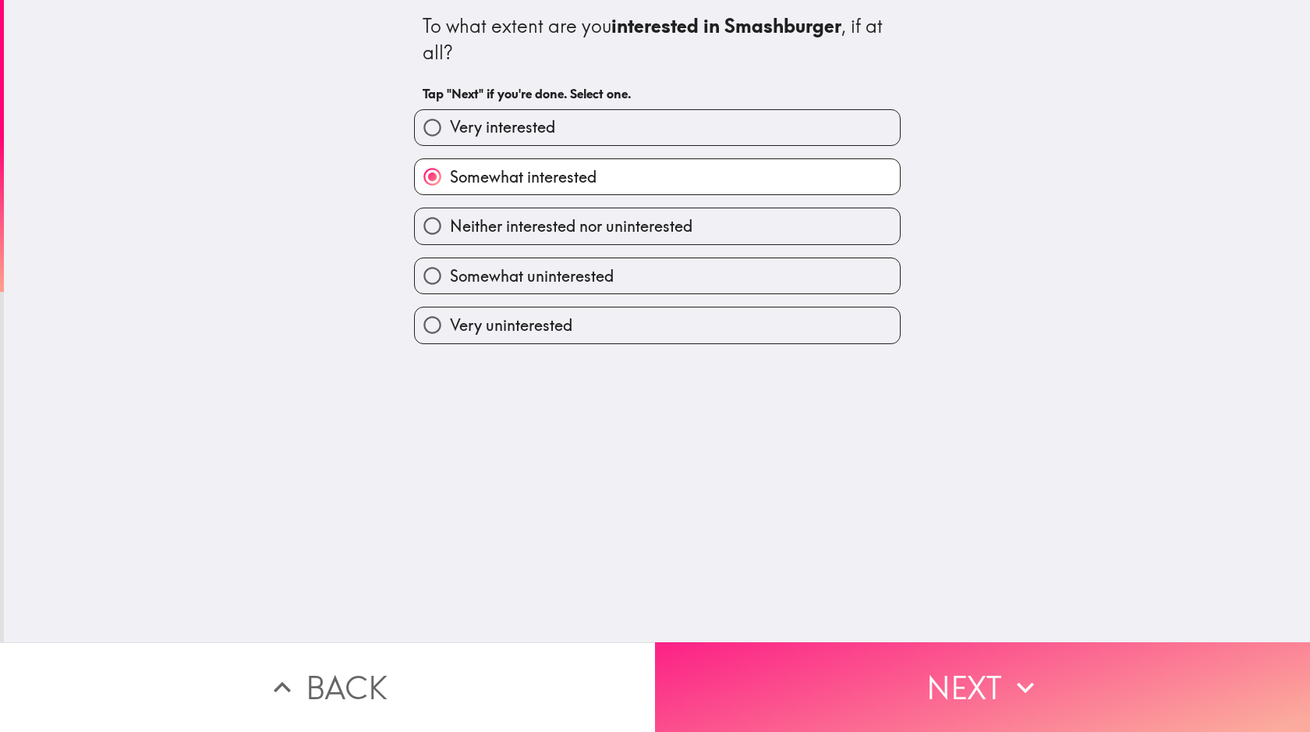
click at [983, 686] on button "Next" at bounding box center [982, 687] width 655 height 90
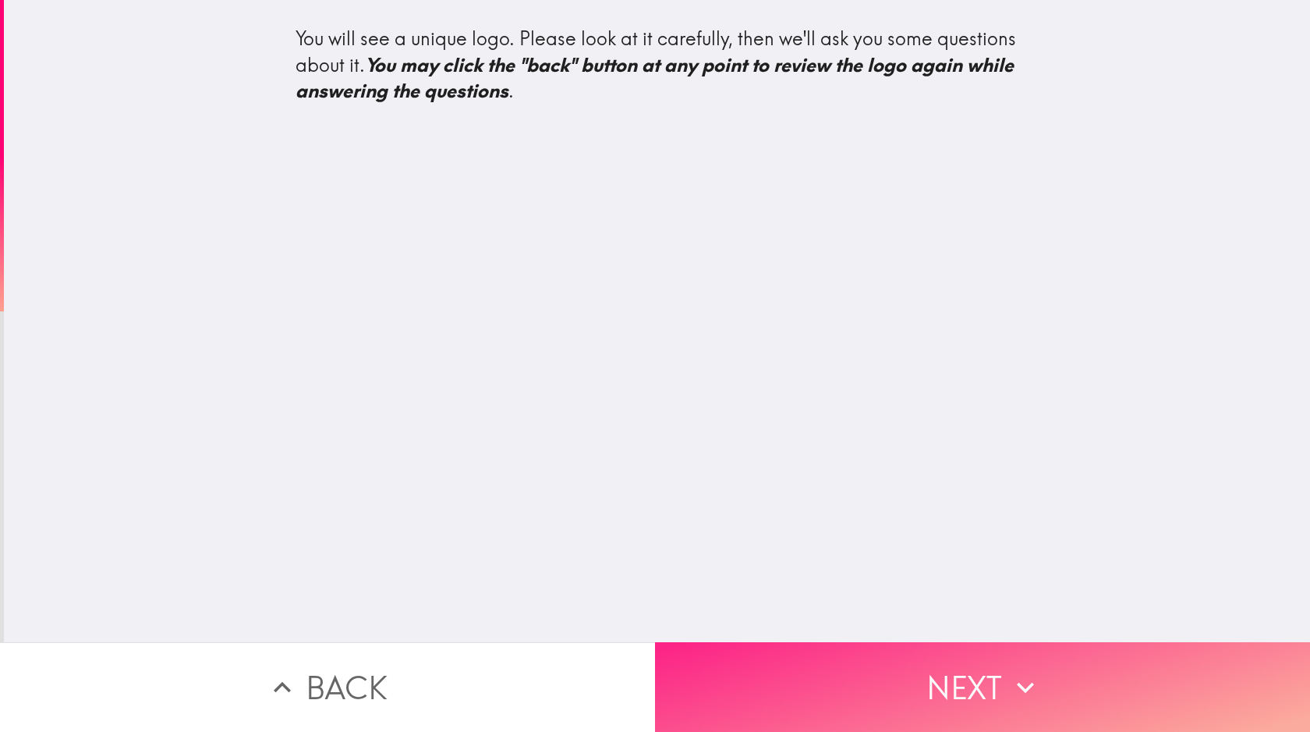
click at [983, 686] on button "Next" at bounding box center [982, 687] width 655 height 90
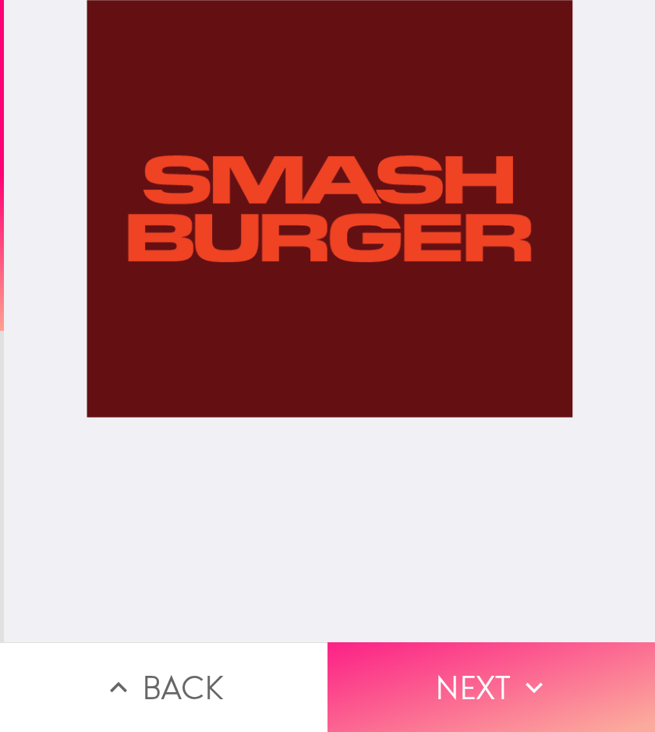
click at [491, 686] on button "Next" at bounding box center [492, 687] width 328 height 90
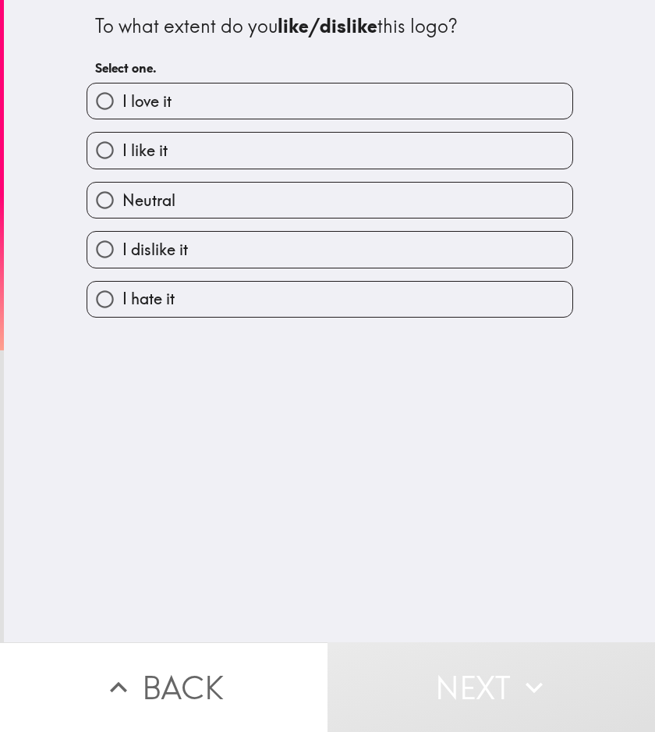
click at [329, 151] on label "I like it" at bounding box center [329, 150] width 485 height 35
click at [122, 151] on input "I like it" at bounding box center [104, 150] width 35 height 35
radio input "true"
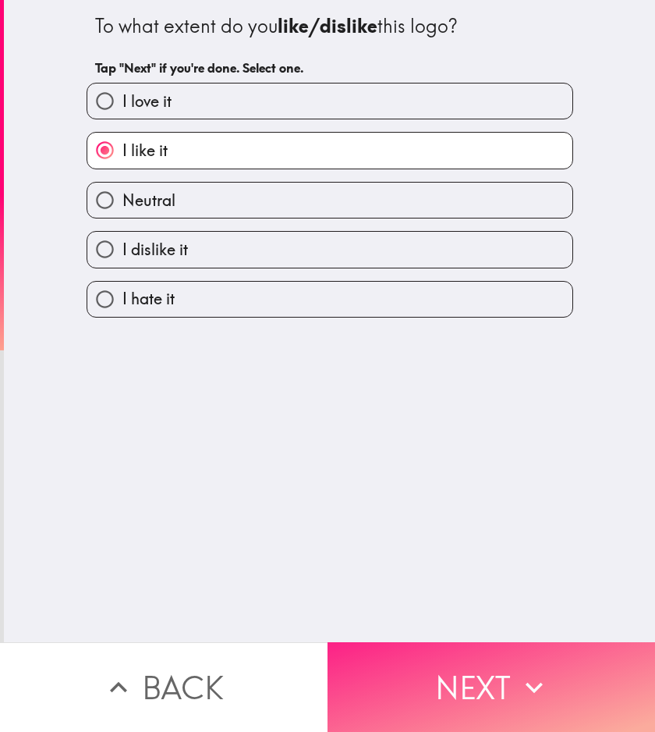
click at [491, 686] on button "Next" at bounding box center [492, 687] width 328 height 90
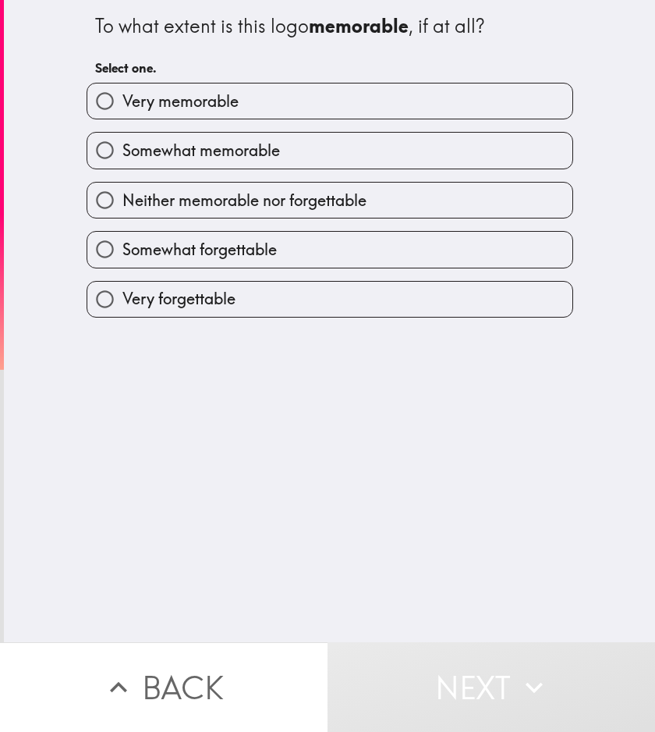
click at [329, 151] on label "Somewhat memorable" at bounding box center [329, 150] width 485 height 35
click at [122, 151] on input "Somewhat memorable" at bounding box center [104, 150] width 35 height 35
radio input "true"
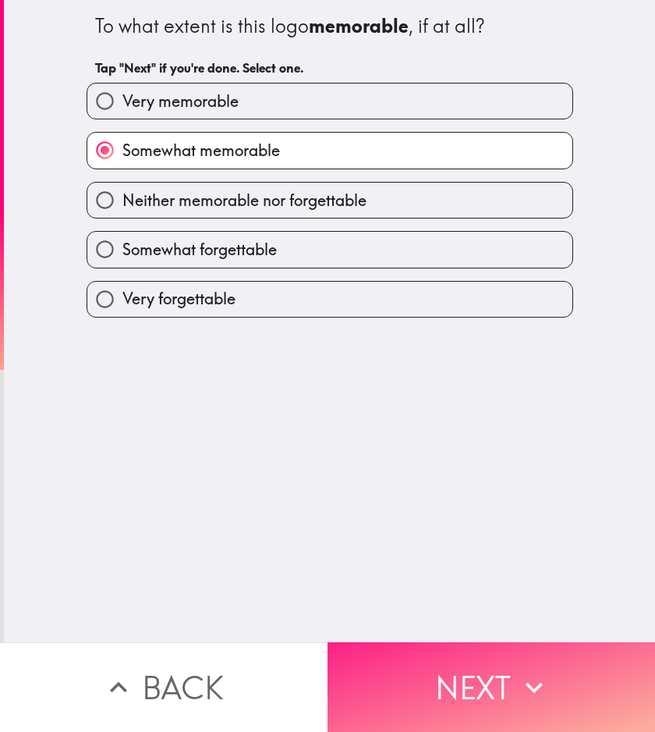
click at [491, 686] on button "Next" at bounding box center [492, 687] width 328 height 90
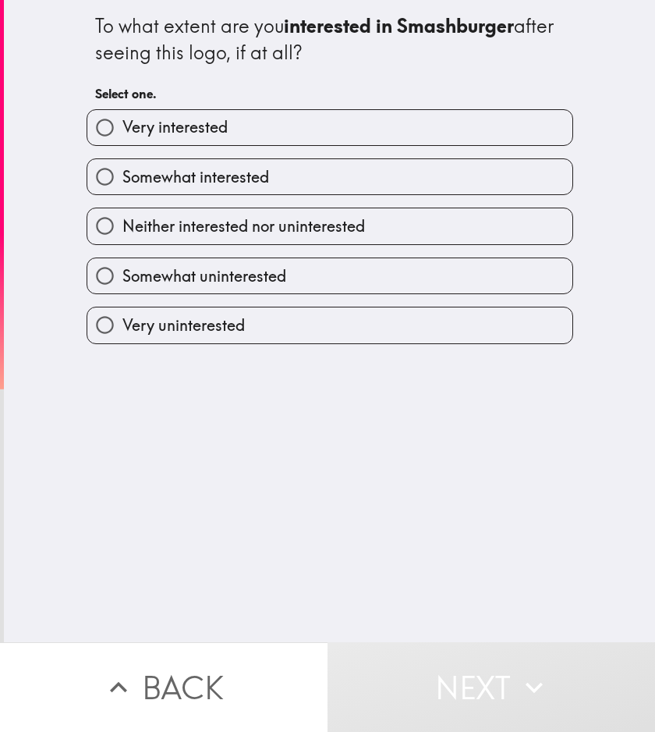
click at [329, 178] on label "Somewhat interested" at bounding box center [329, 176] width 485 height 35
click at [122, 178] on input "Somewhat interested" at bounding box center [104, 176] width 35 height 35
radio input "true"
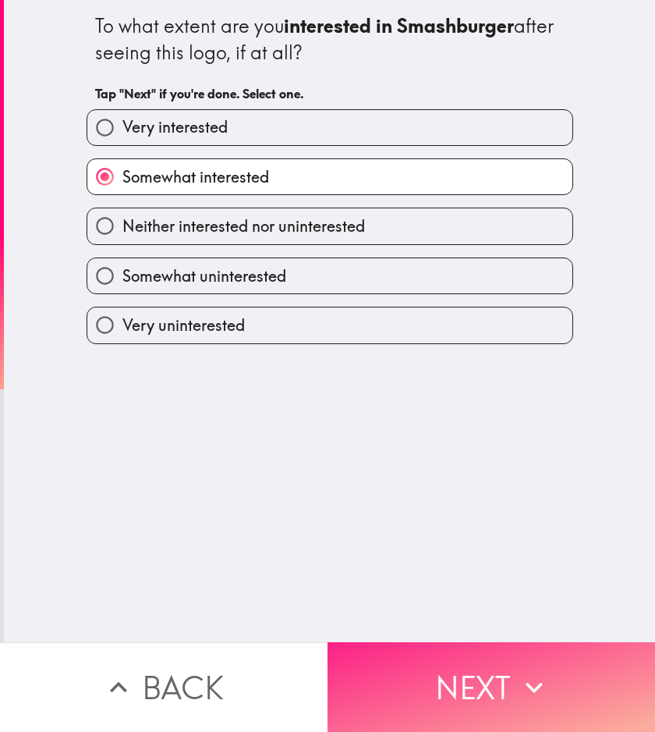
click at [491, 686] on button "Next" at bounding box center [492, 687] width 328 height 90
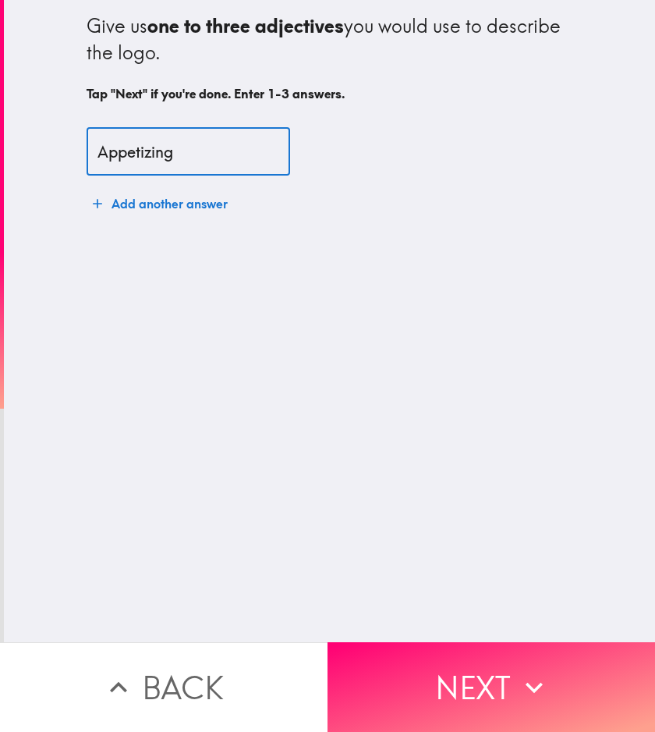
type input "Appetizing"
click at [160, 204] on button "Add another answer" at bounding box center [160, 203] width 147 height 31
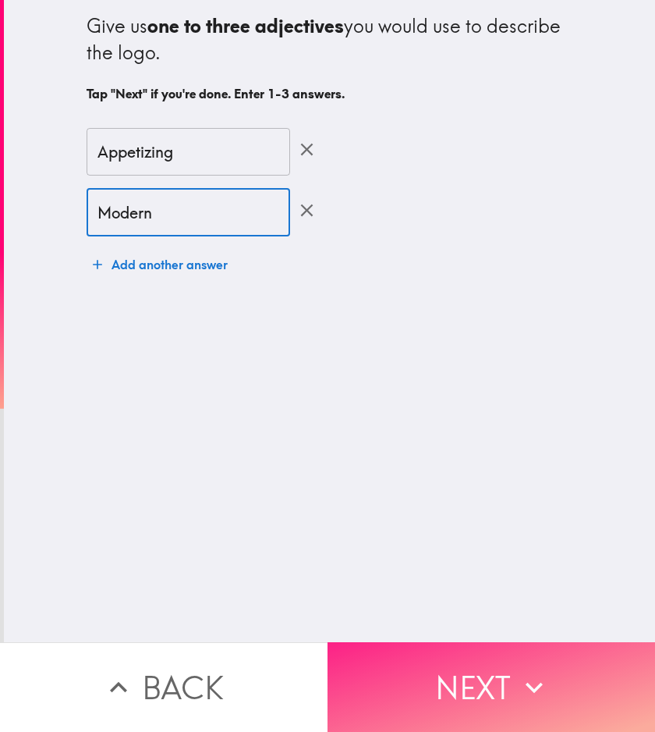
type input "Modern"
click at [491, 686] on button "Next" at bounding box center [492, 687] width 328 height 90
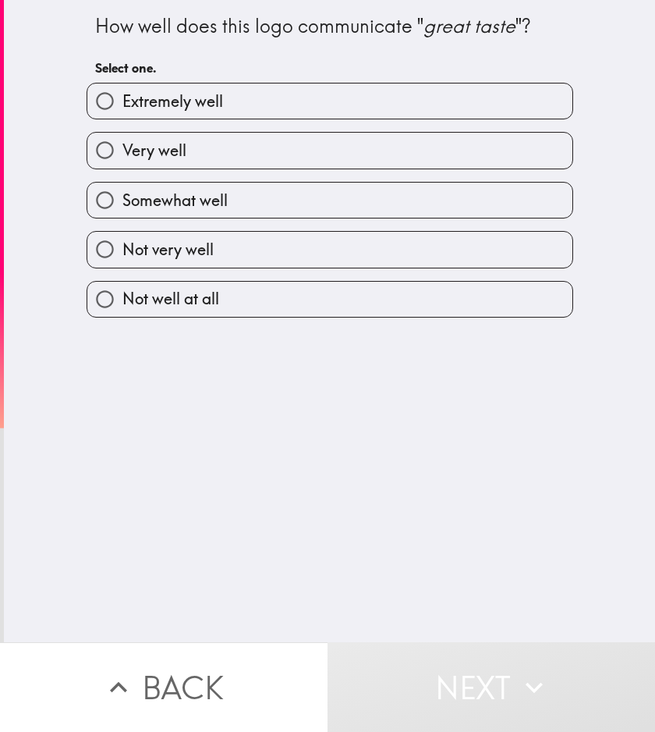
click at [329, 202] on label "Somewhat well" at bounding box center [329, 200] width 485 height 35
click at [122, 202] on input "Somewhat well" at bounding box center [104, 200] width 35 height 35
radio input "true"
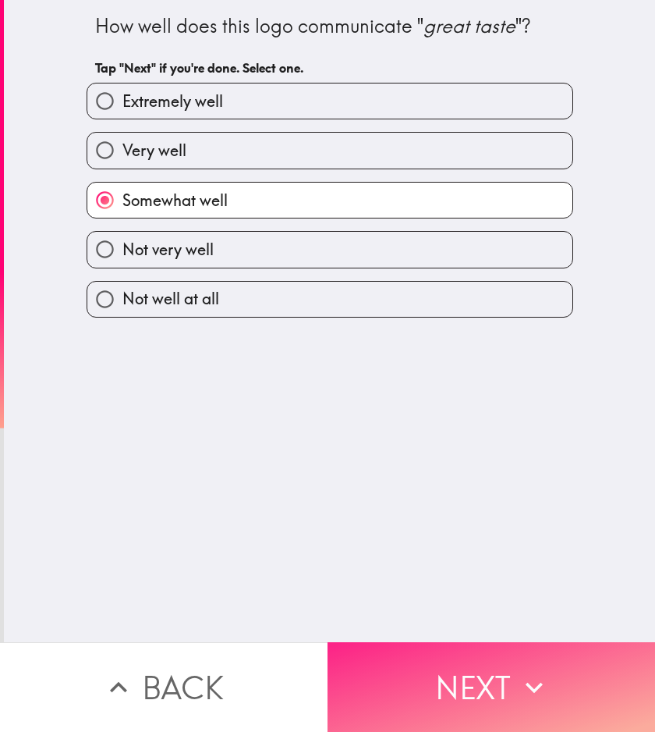
click at [491, 686] on button "Next" at bounding box center [492, 687] width 328 height 90
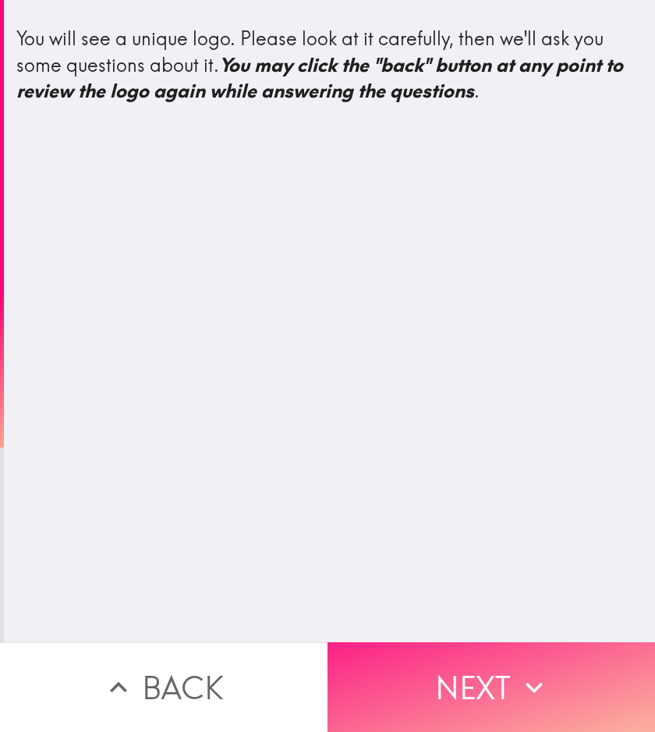
click at [491, 686] on button "Next" at bounding box center [492, 687] width 328 height 90
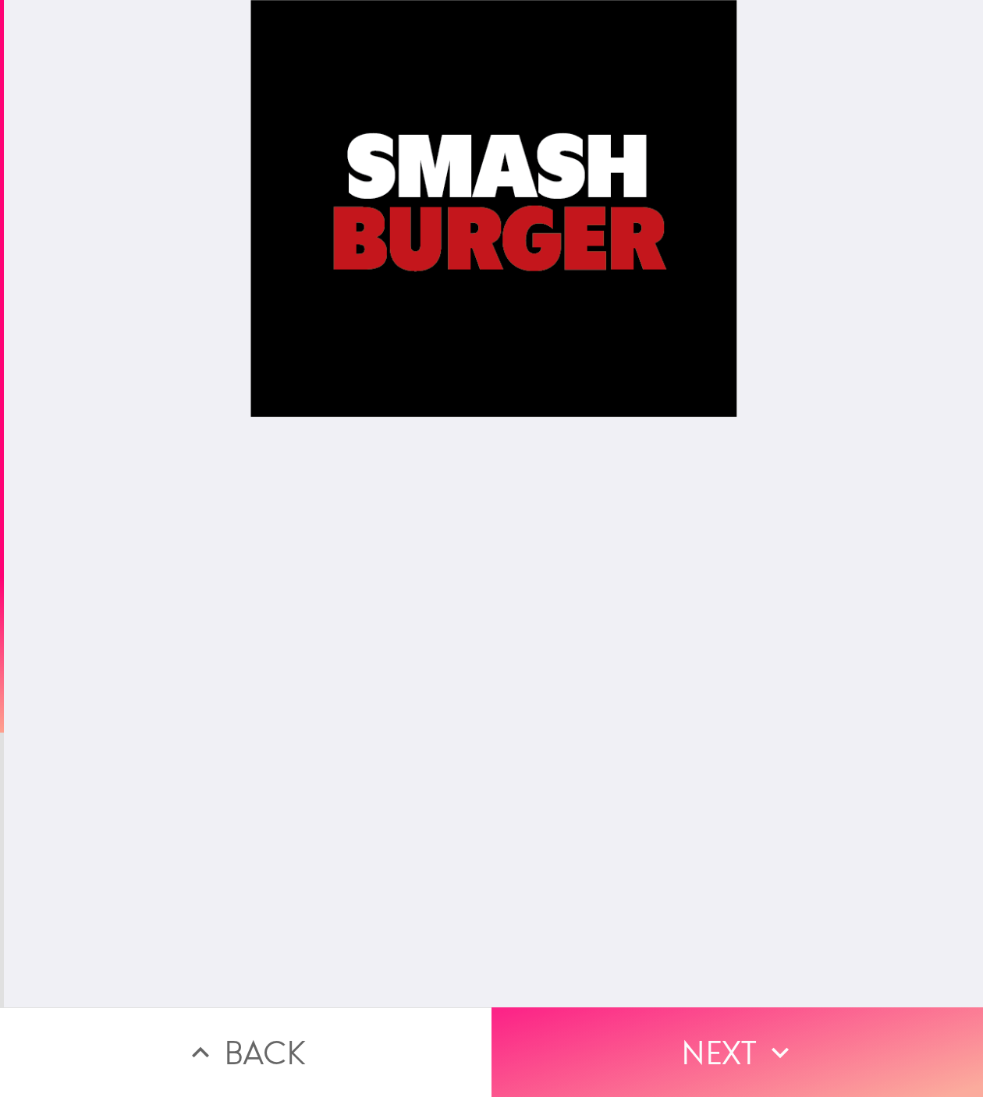
click at [737, 731] on button "Next" at bounding box center [736, 1053] width 491 height 90
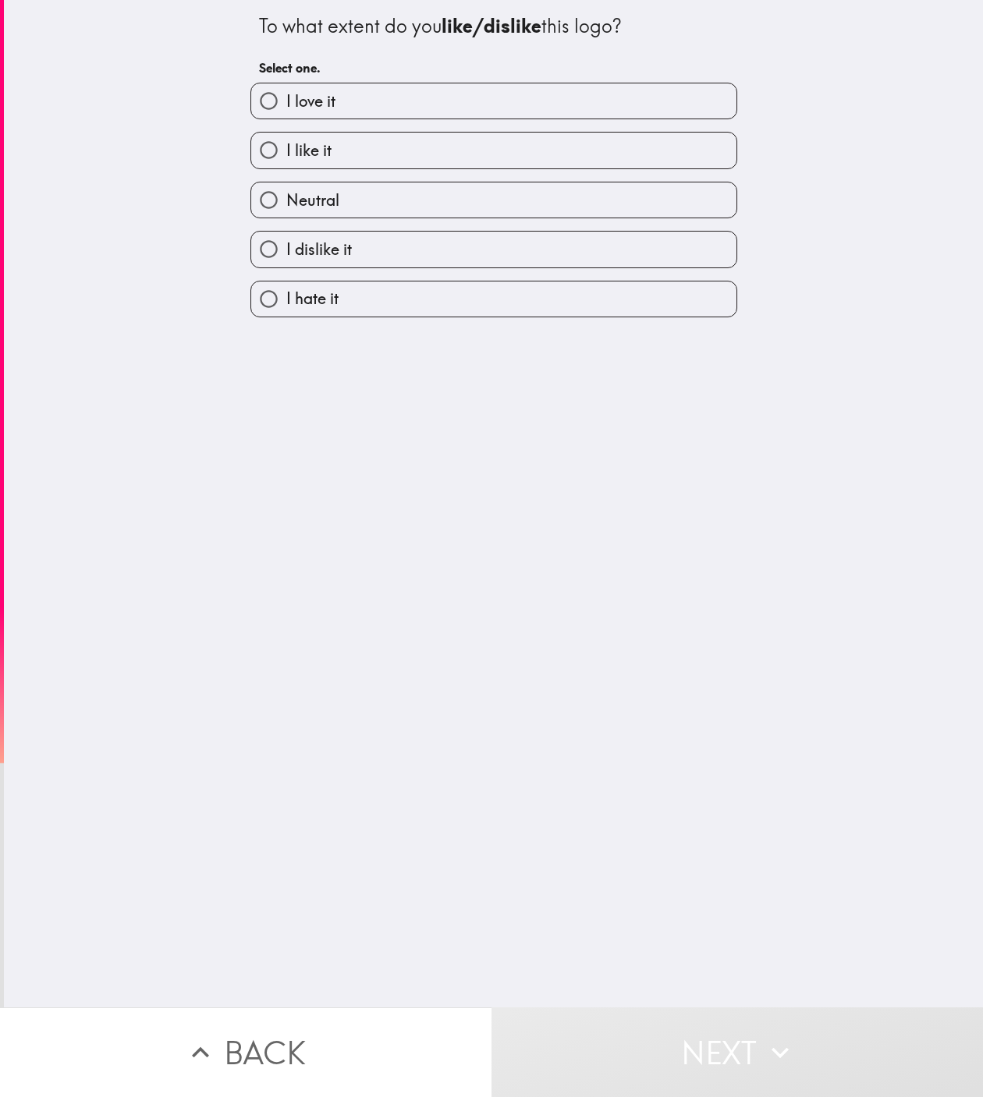
click at [493, 151] on label "I like it" at bounding box center [493, 150] width 485 height 35
click at [286, 151] on input "I like it" at bounding box center [268, 150] width 35 height 35
radio input "true"
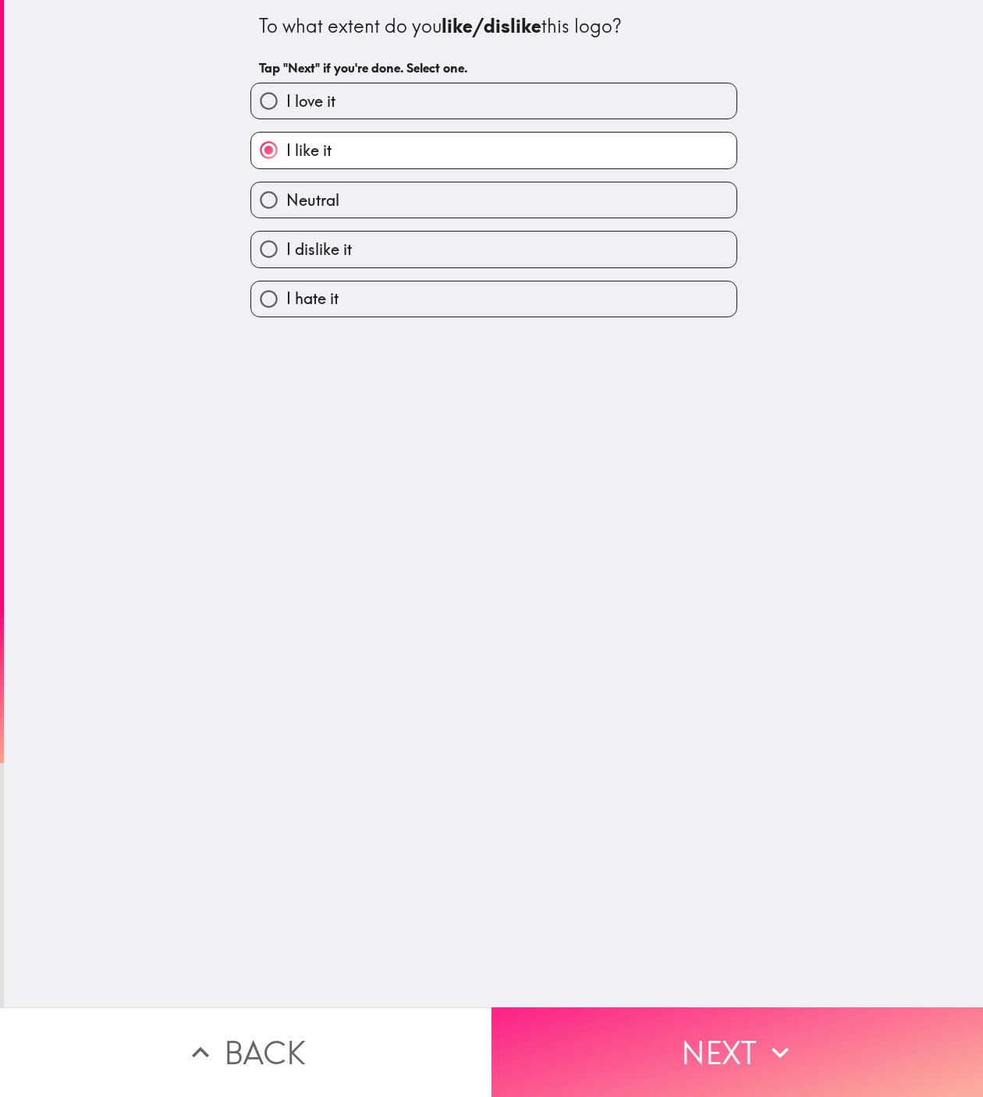
click at [737, 731] on button "Next" at bounding box center [736, 1053] width 491 height 90
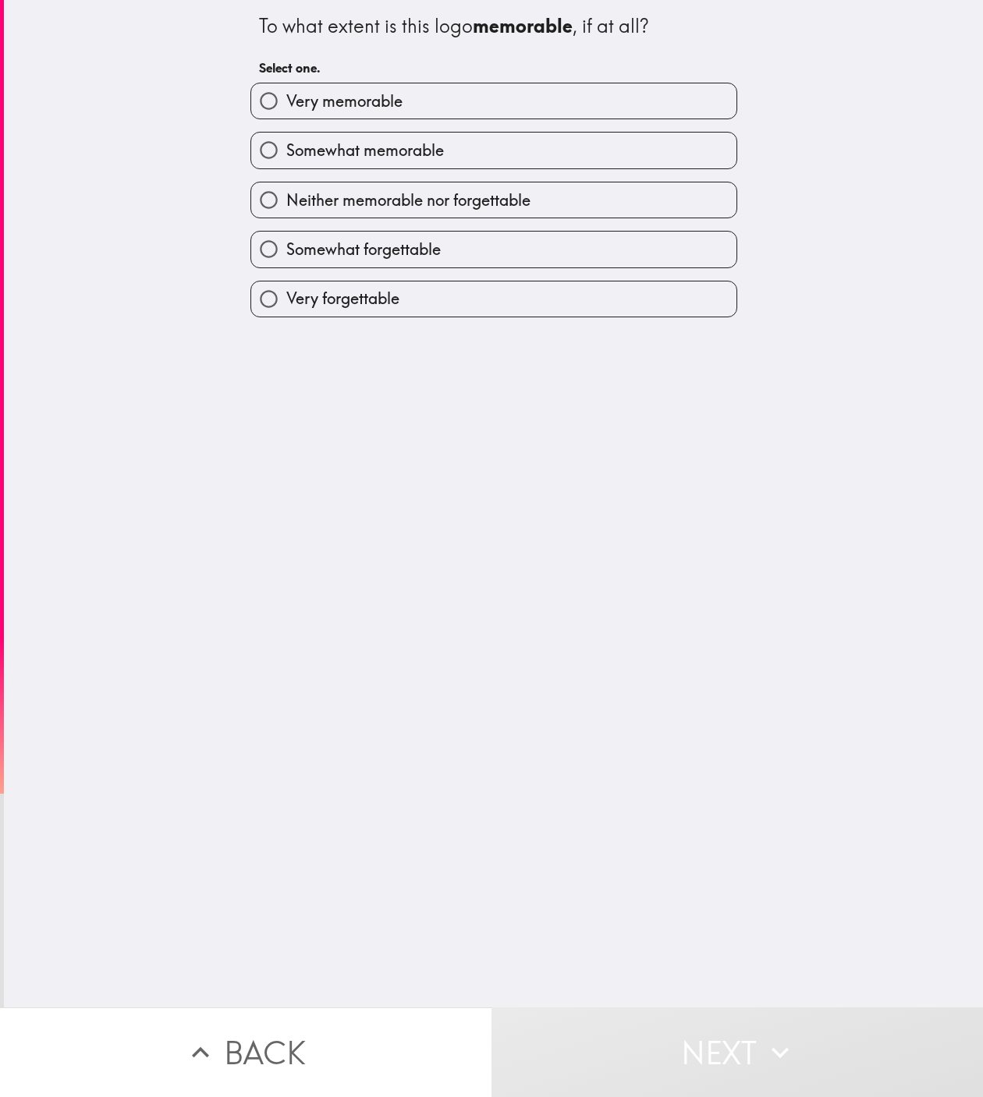
click at [493, 151] on label "Somewhat memorable" at bounding box center [493, 150] width 485 height 35
click at [286, 151] on input "Somewhat memorable" at bounding box center [268, 150] width 35 height 35
radio input "true"
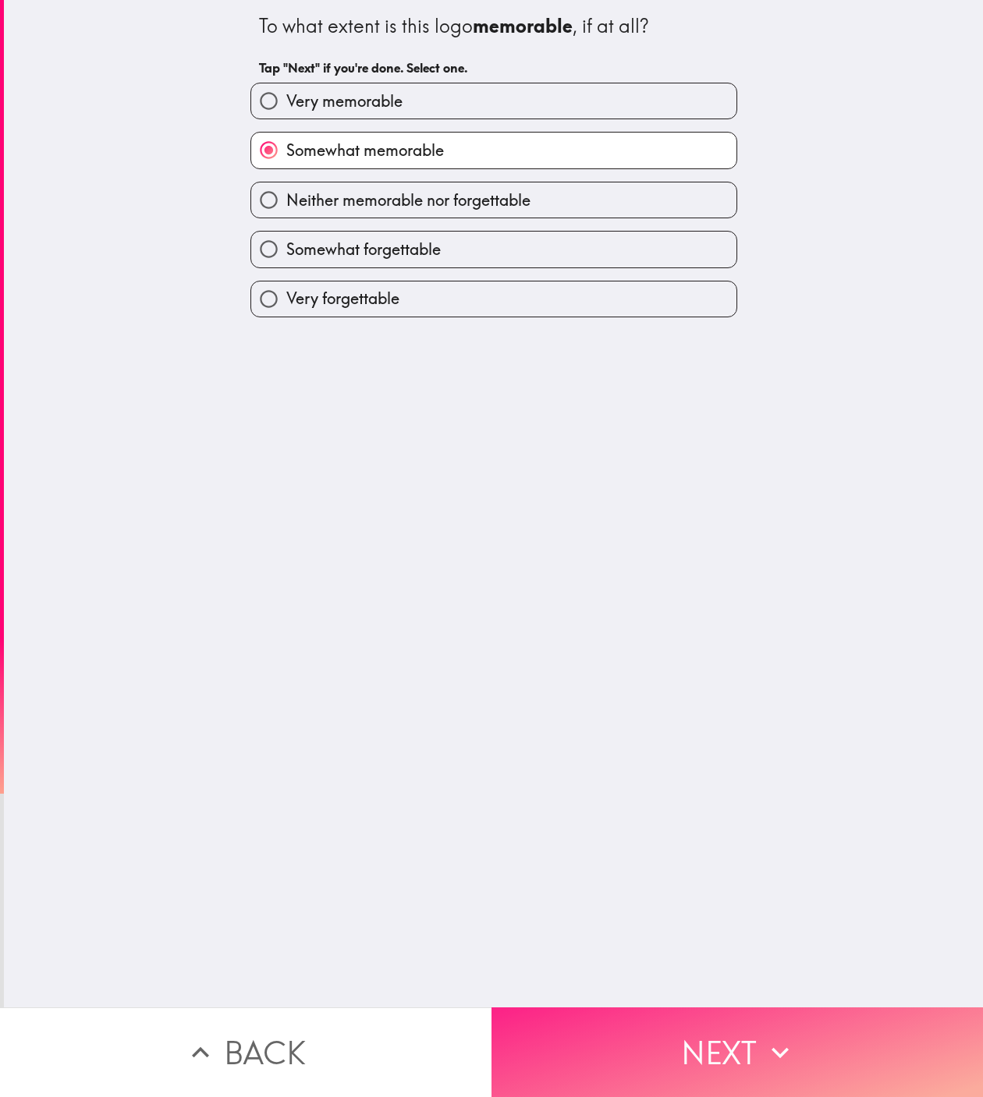
click at [737, 731] on button "Next" at bounding box center [736, 1053] width 491 height 90
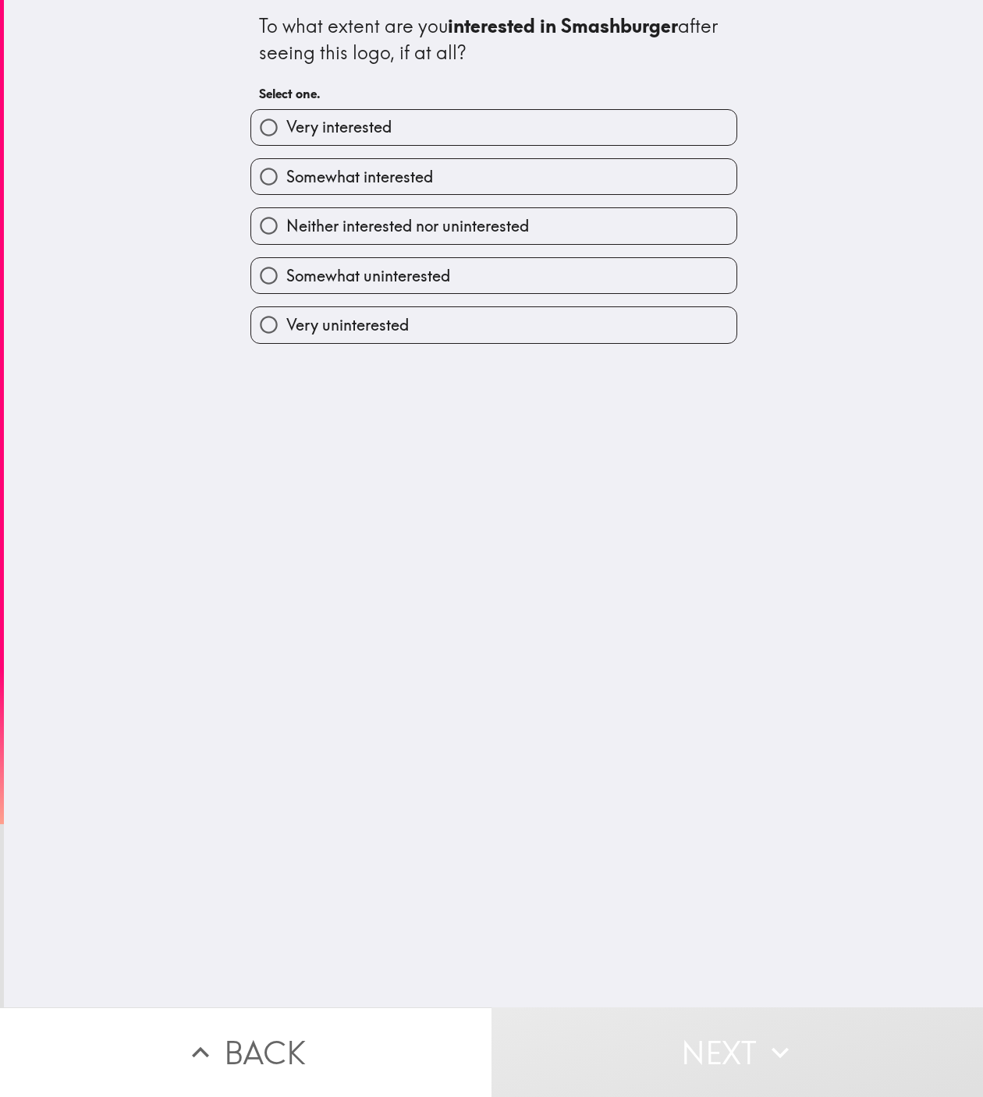
click at [493, 178] on label "Somewhat interested" at bounding box center [493, 176] width 485 height 35
click at [286, 178] on input "Somewhat interested" at bounding box center [268, 176] width 35 height 35
radio input "true"
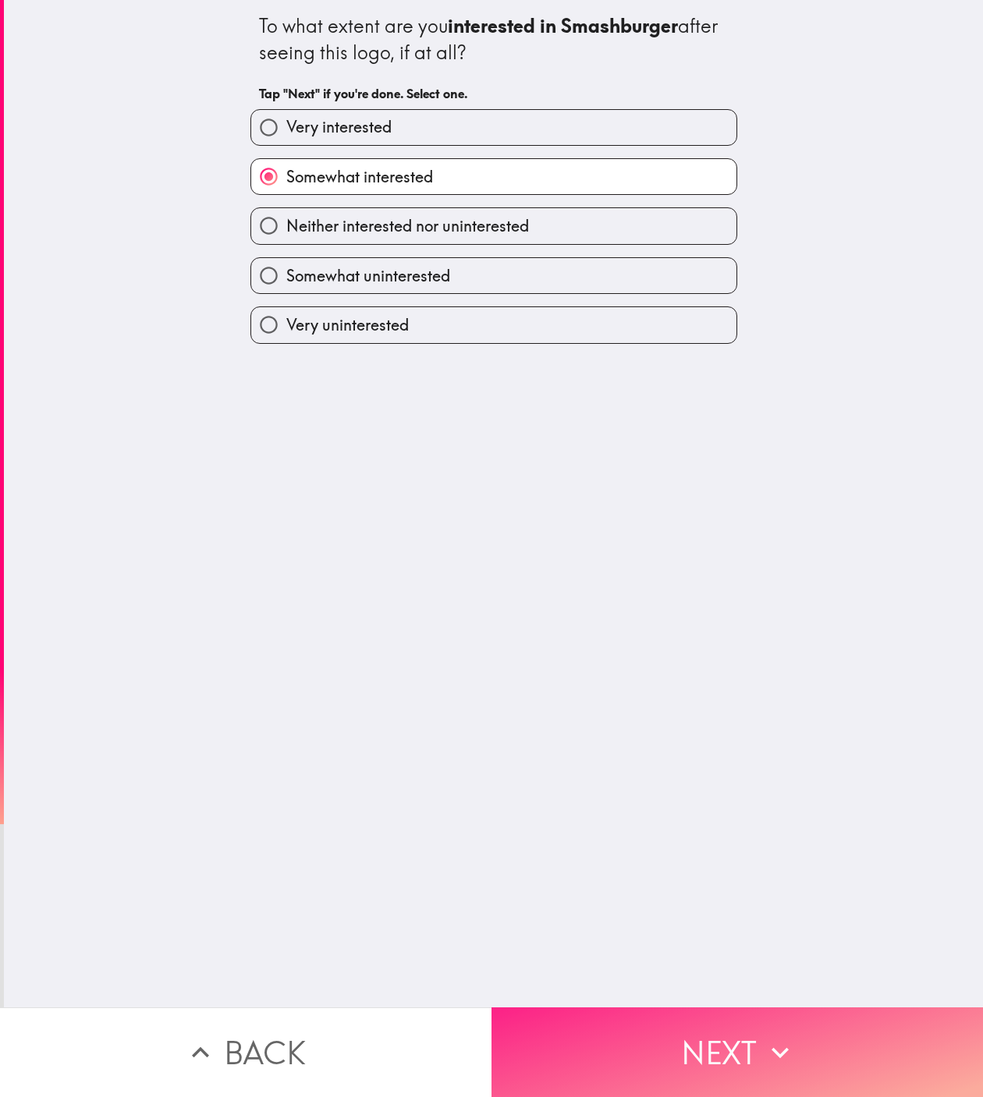
click at [737, 731] on button "Next" at bounding box center [736, 1053] width 491 height 90
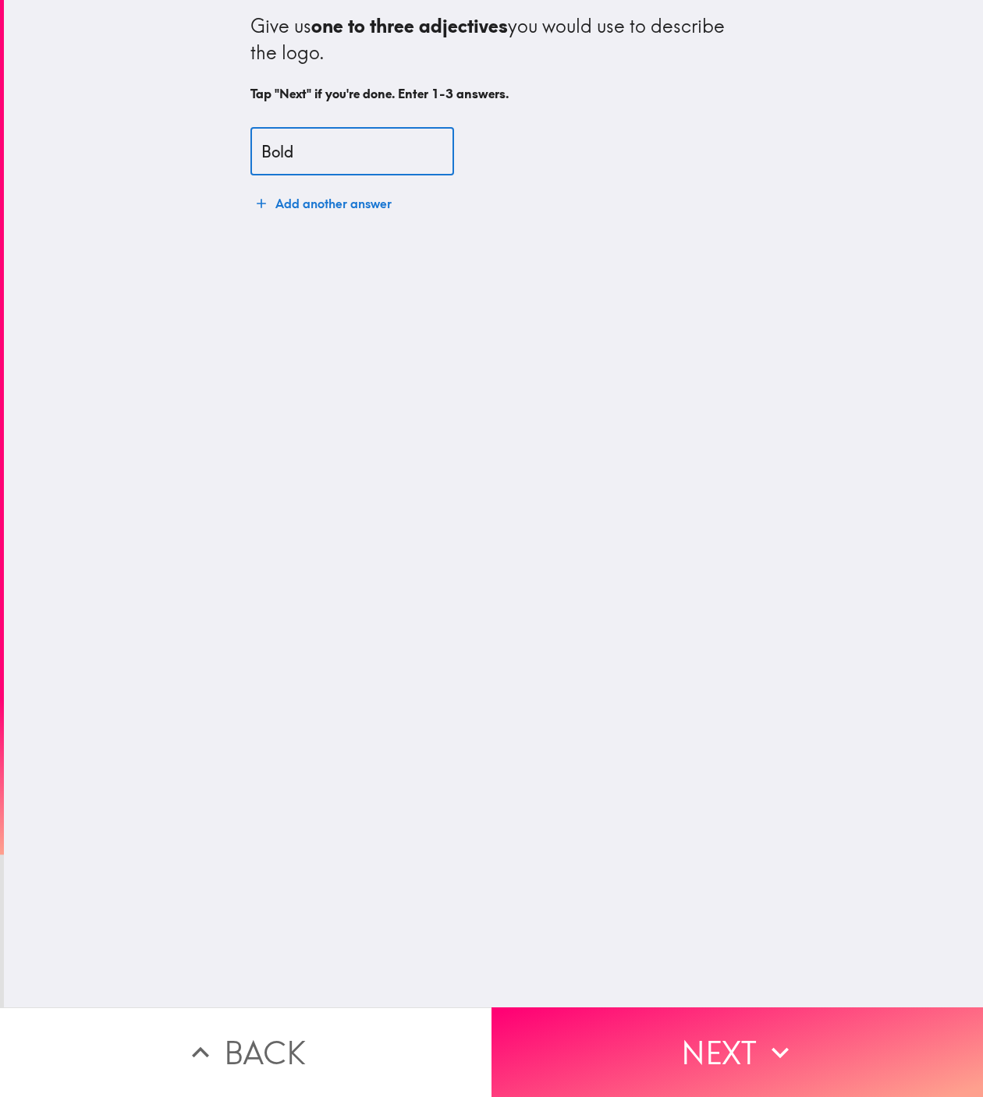
type input "Bold"
click at [324, 204] on button "Add another answer" at bounding box center [323, 203] width 147 height 31
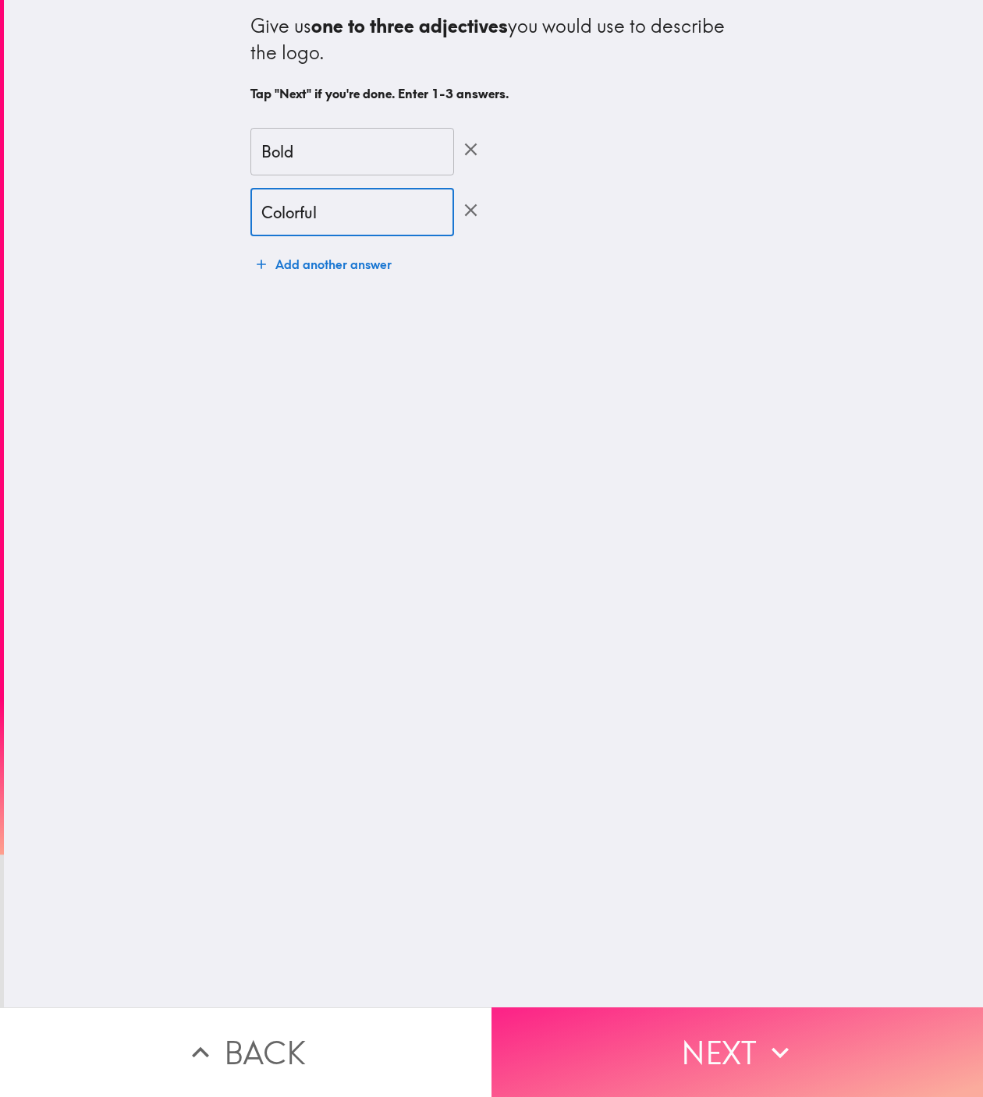
type input "Colorful"
click at [737, 731] on button "Next" at bounding box center [736, 1053] width 491 height 90
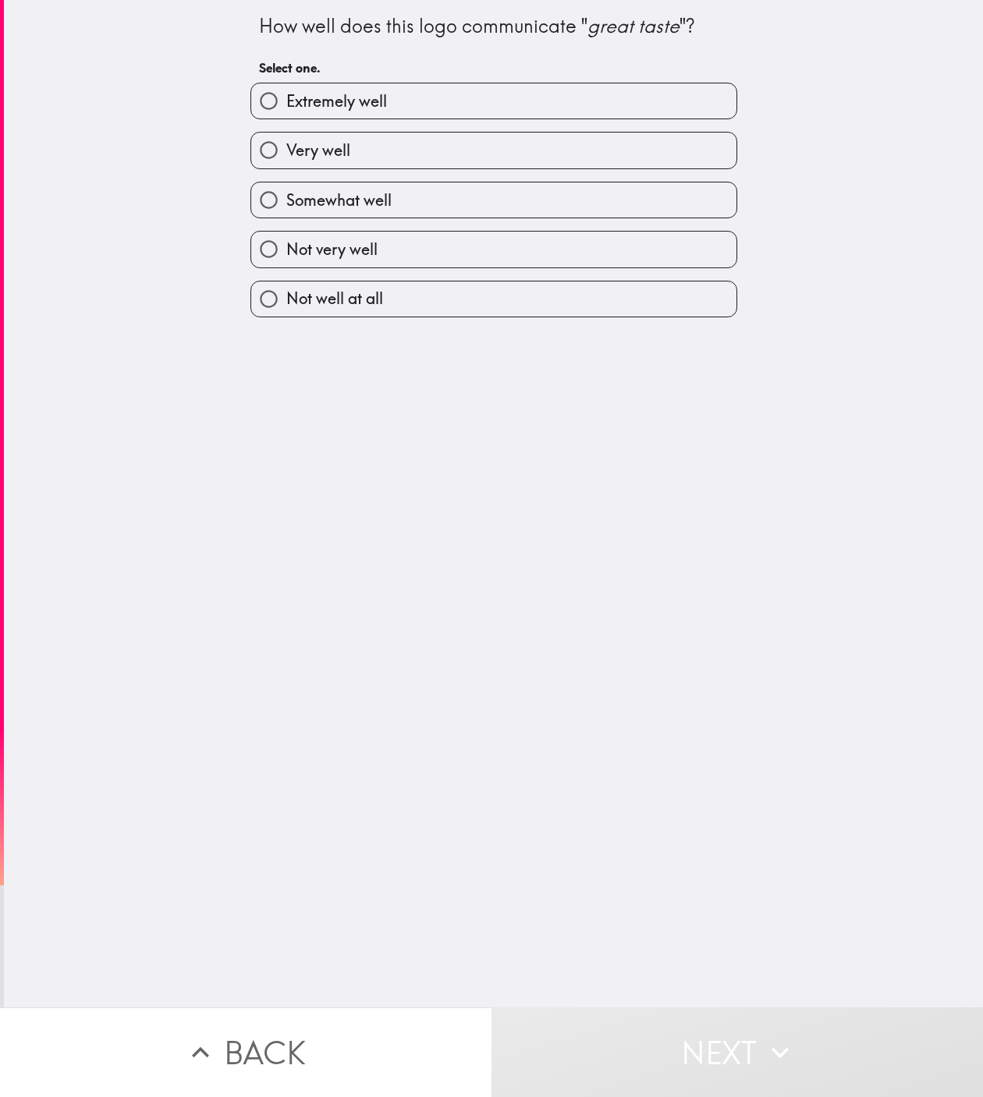
click at [493, 202] on label "Somewhat well" at bounding box center [493, 200] width 485 height 35
click at [286, 202] on input "Somewhat well" at bounding box center [268, 200] width 35 height 35
radio input "true"
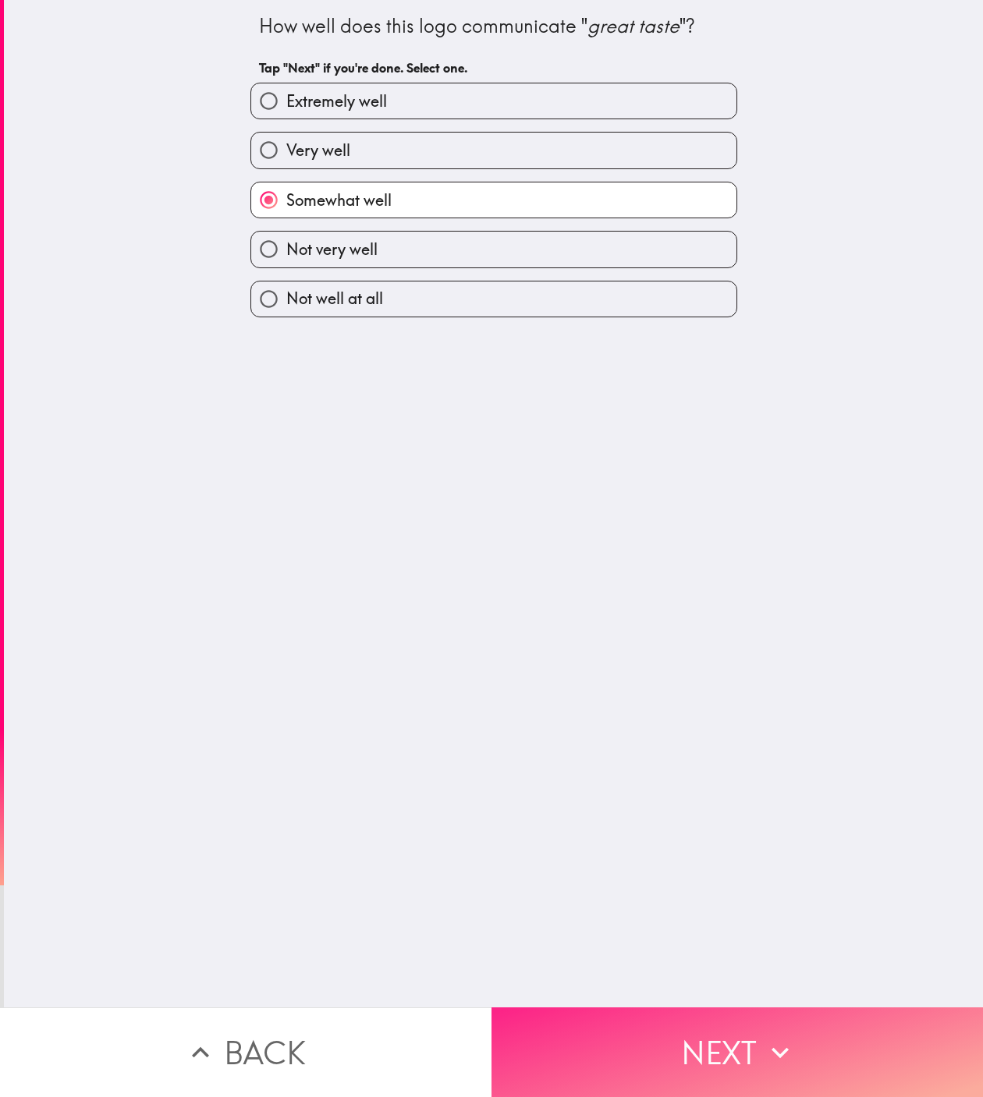
click at [737, 731] on button "Next" at bounding box center [736, 1053] width 491 height 90
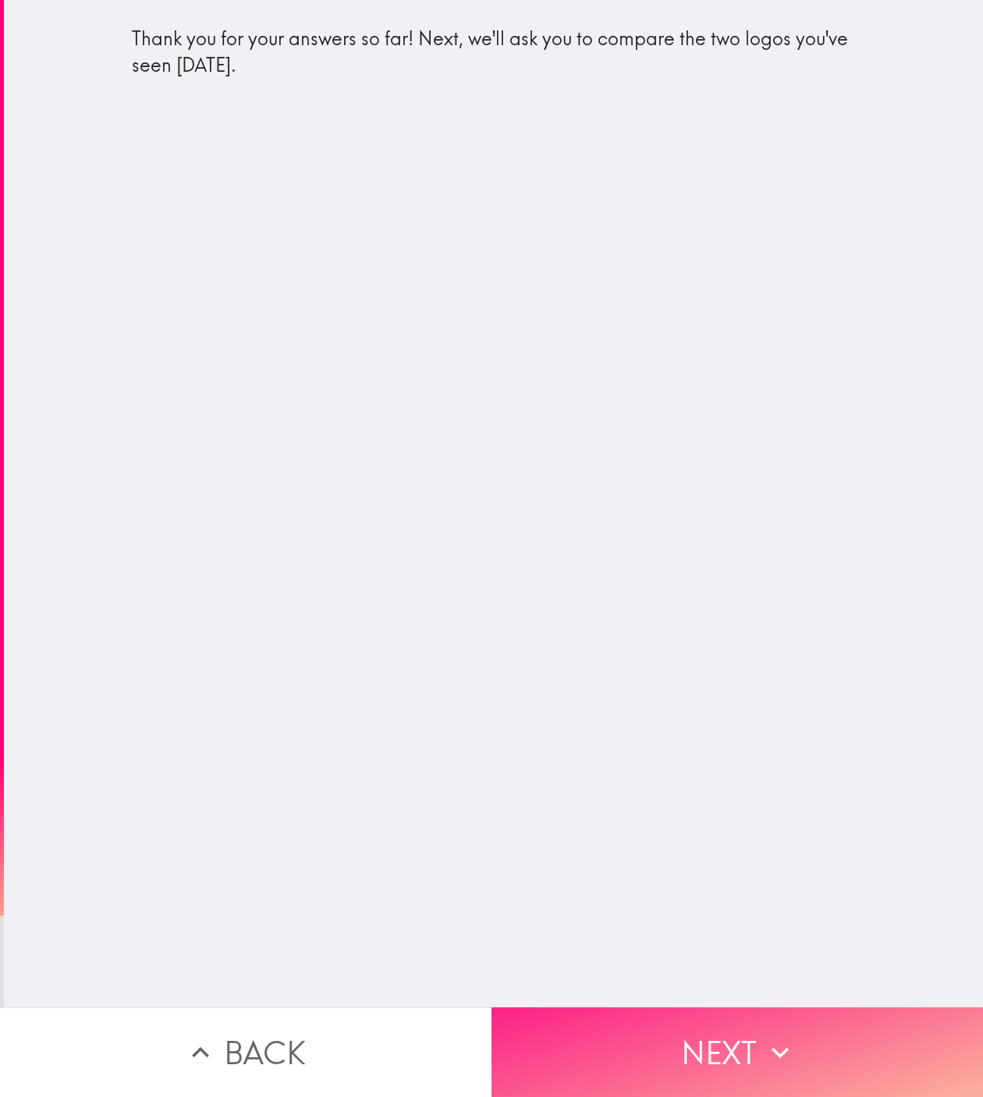
click at [737, 731] on button "Next" at bounding box center [736, 1053] width 491 height 90
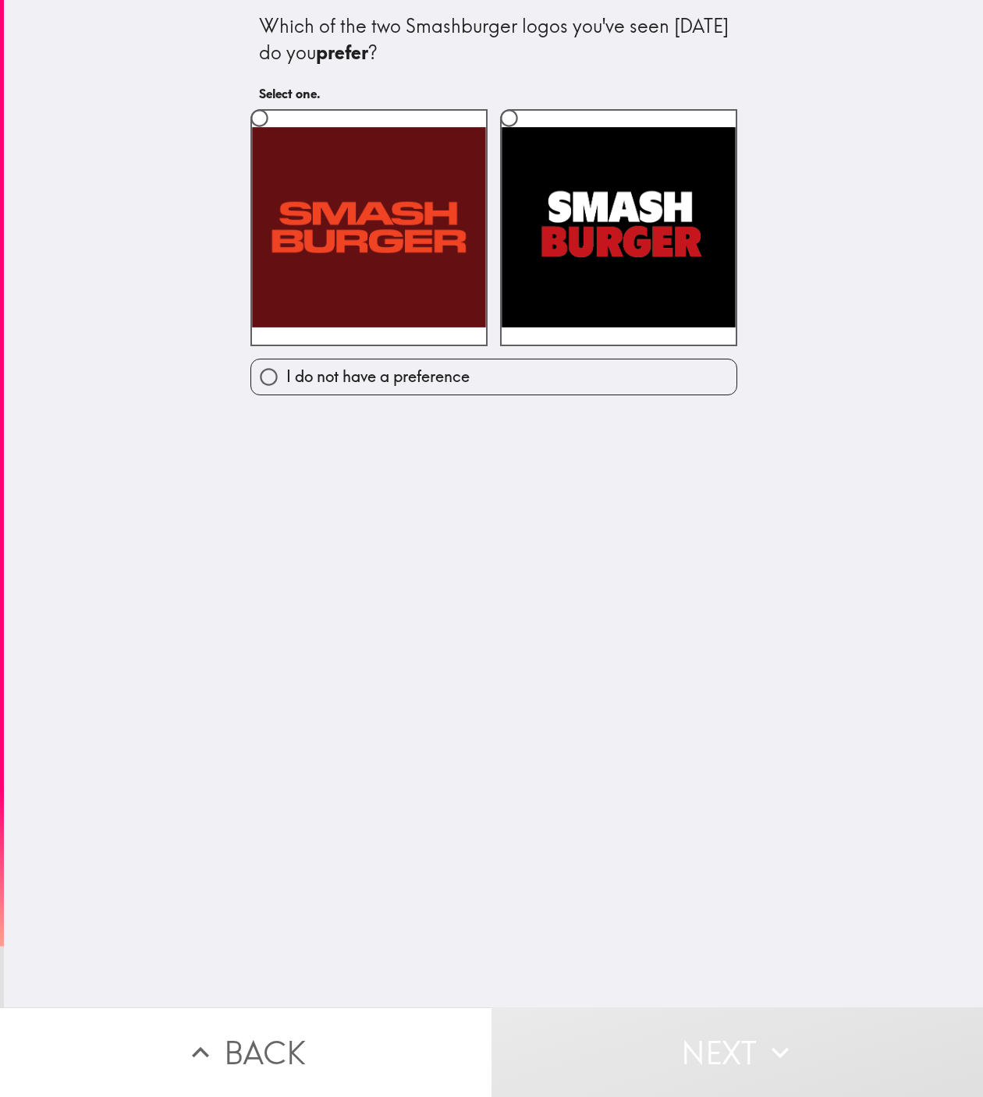
click at [493, 377] on label "I do not have a preference" at bounding box center [493, 377] width 485 height 35
click at [286, 377] on input "I do not have a preference" at bounding box center [268, 377] width 35 height 35
radio input "true"
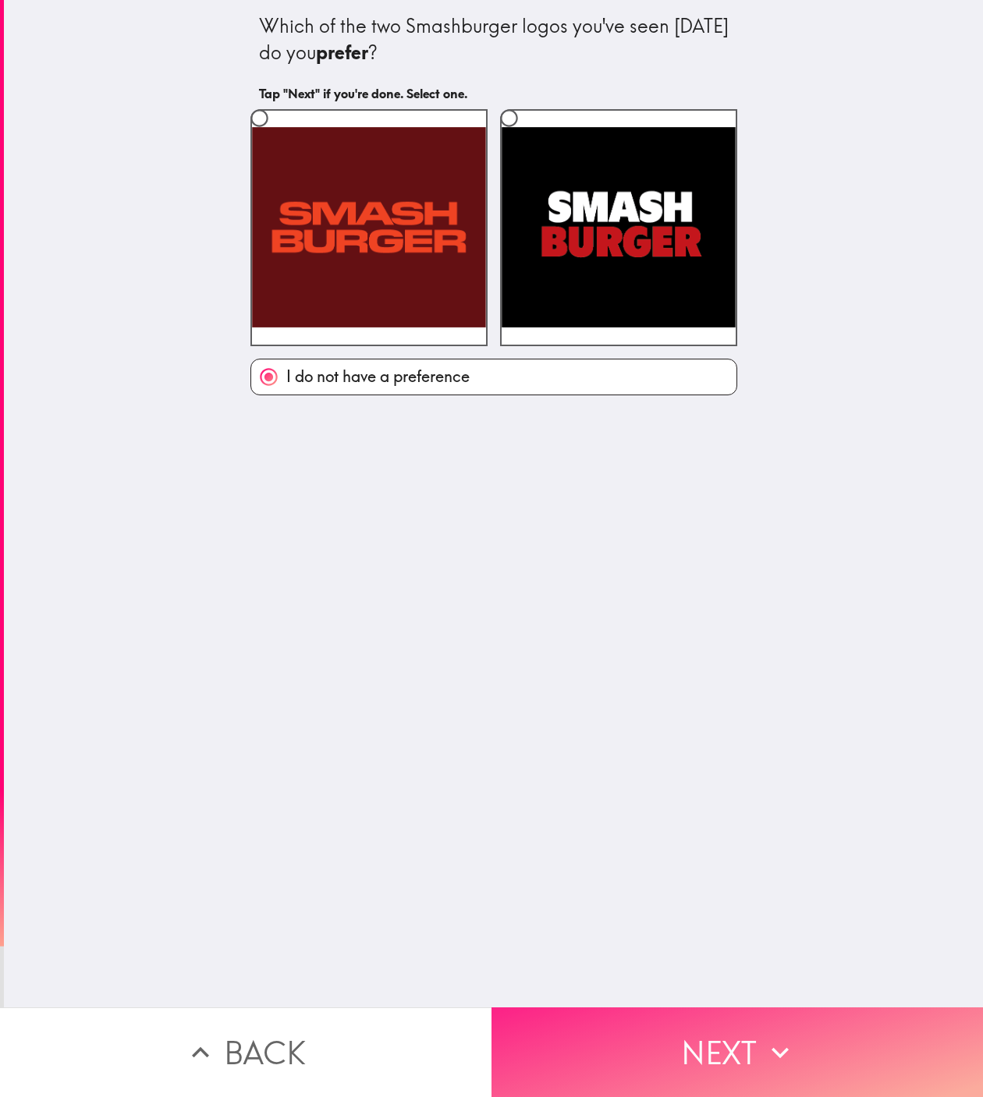
click at [737, 731] on button "Next" at bounding box center [736, 1053] width 491 height 90
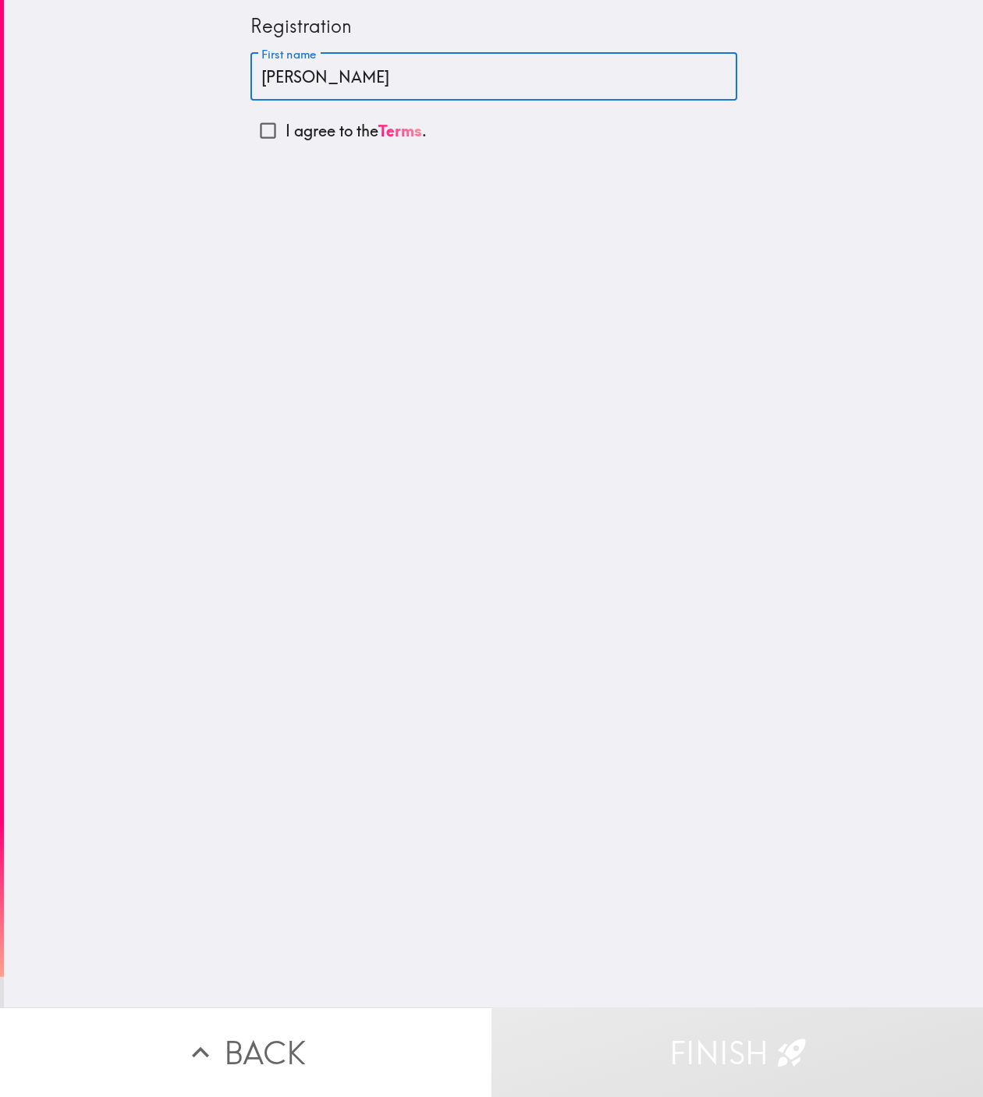
type input "[PERSON_NAME]"
click at [268, 131] on input "I agree to the Terms ." at bounding box center [267, 130] width 35 height 35
checkbox input "true"
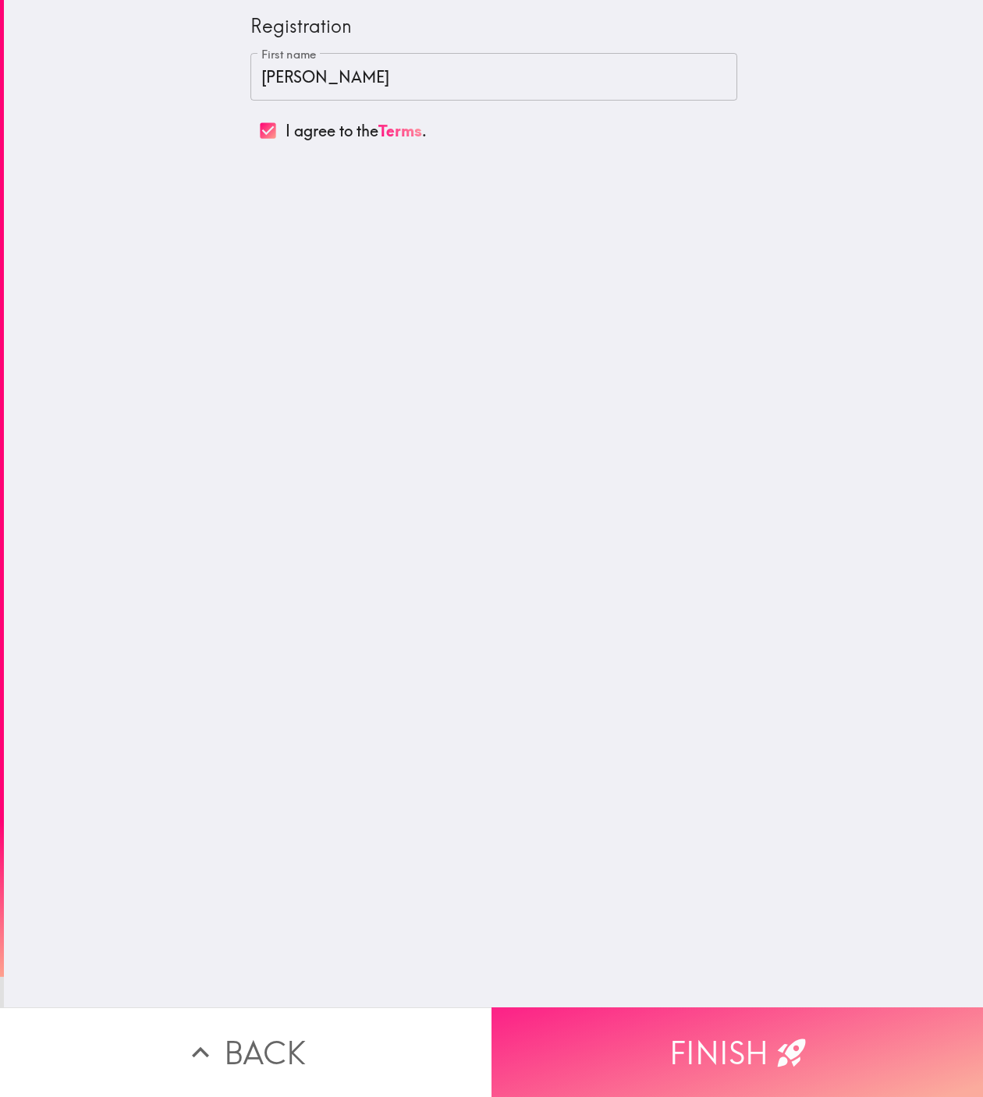
click at [737, 731] on button "Finish" at bounding box center [736, 1053] width 491 height 90
